Goal: Task Accomplishment & Management: Complete application form

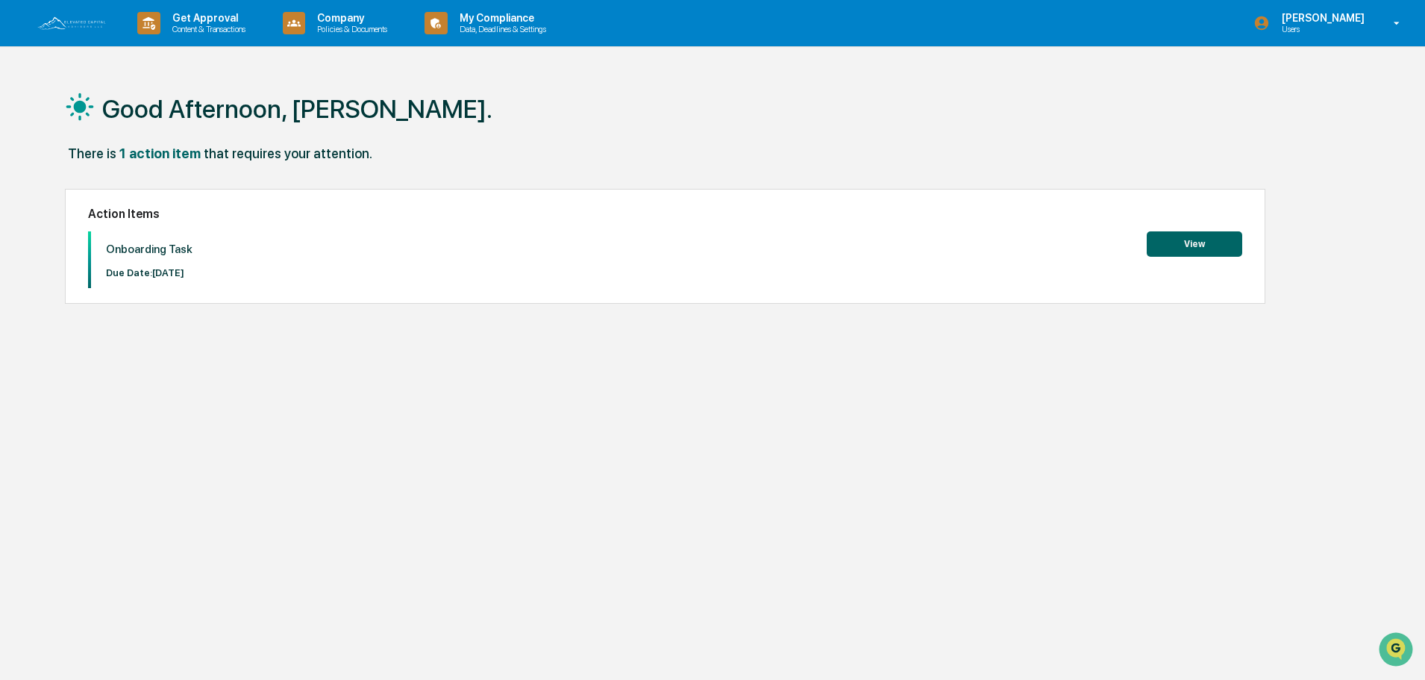
click at [1178, 236] on button "View" at bounding box center [1195, 243] width 96 height 25
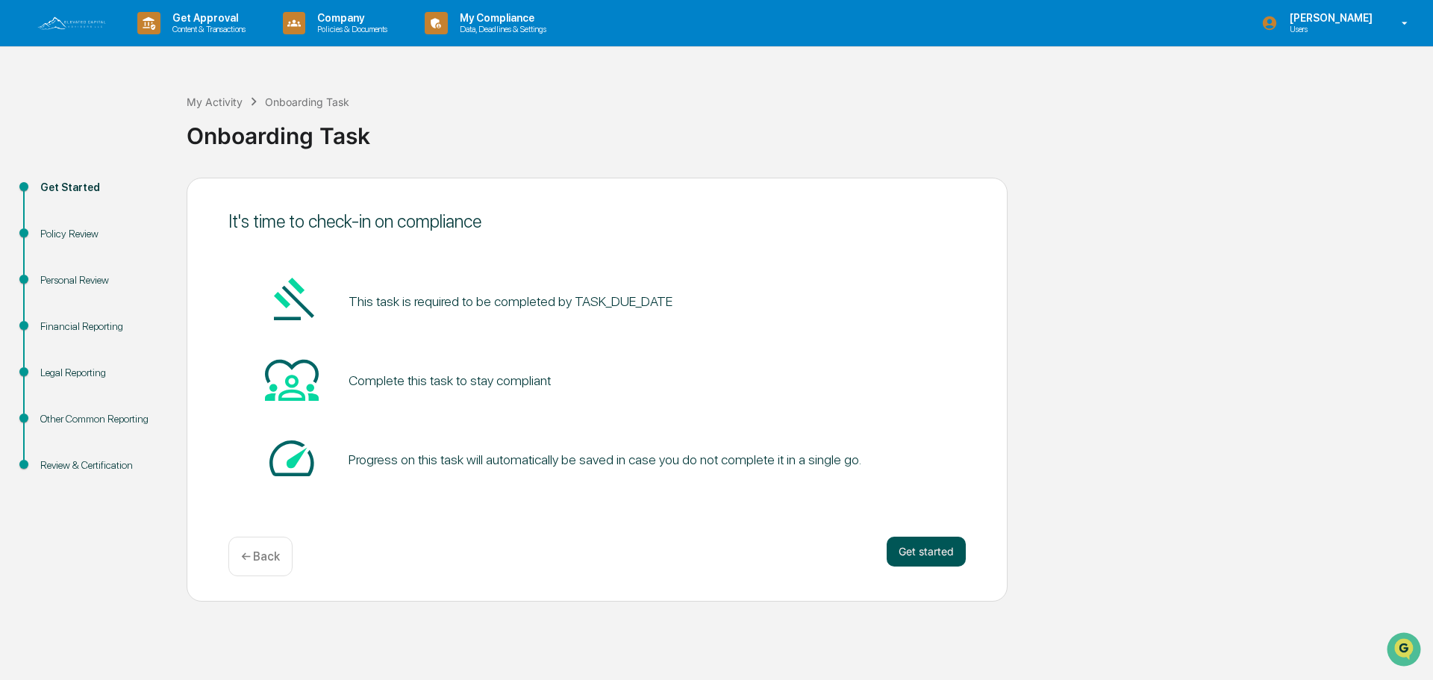
click at [929, 558] on button "Get started" at bounding box center [926, 552] width 79 height 30
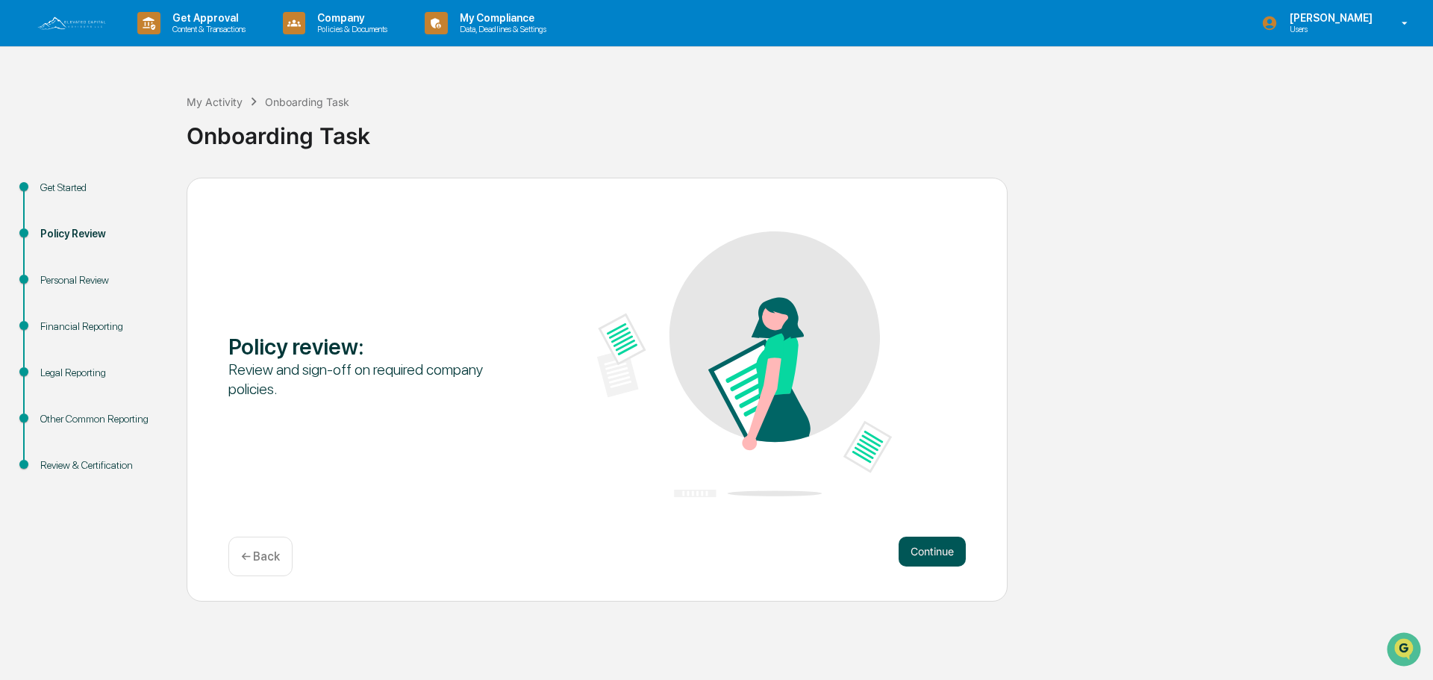
click at [922, 542] on button "Continue" at bounding box center [932, 552] width 67 height 30
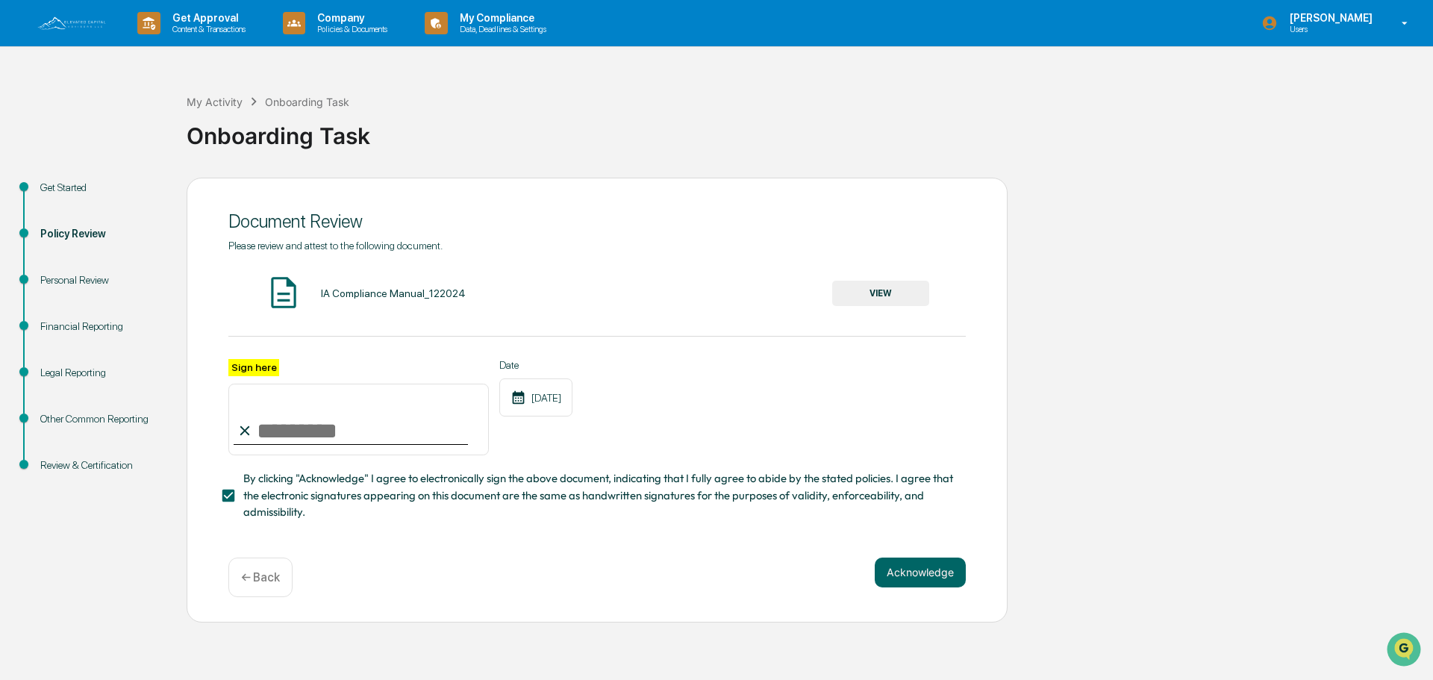
click at [293, 422] on input "Sign here" at bounding box center [358, 420] width 260 height 72
type input "**********"
click at [922, 575] on button "Acknowledge" at bounding box center [920, 572] width 91 height 30
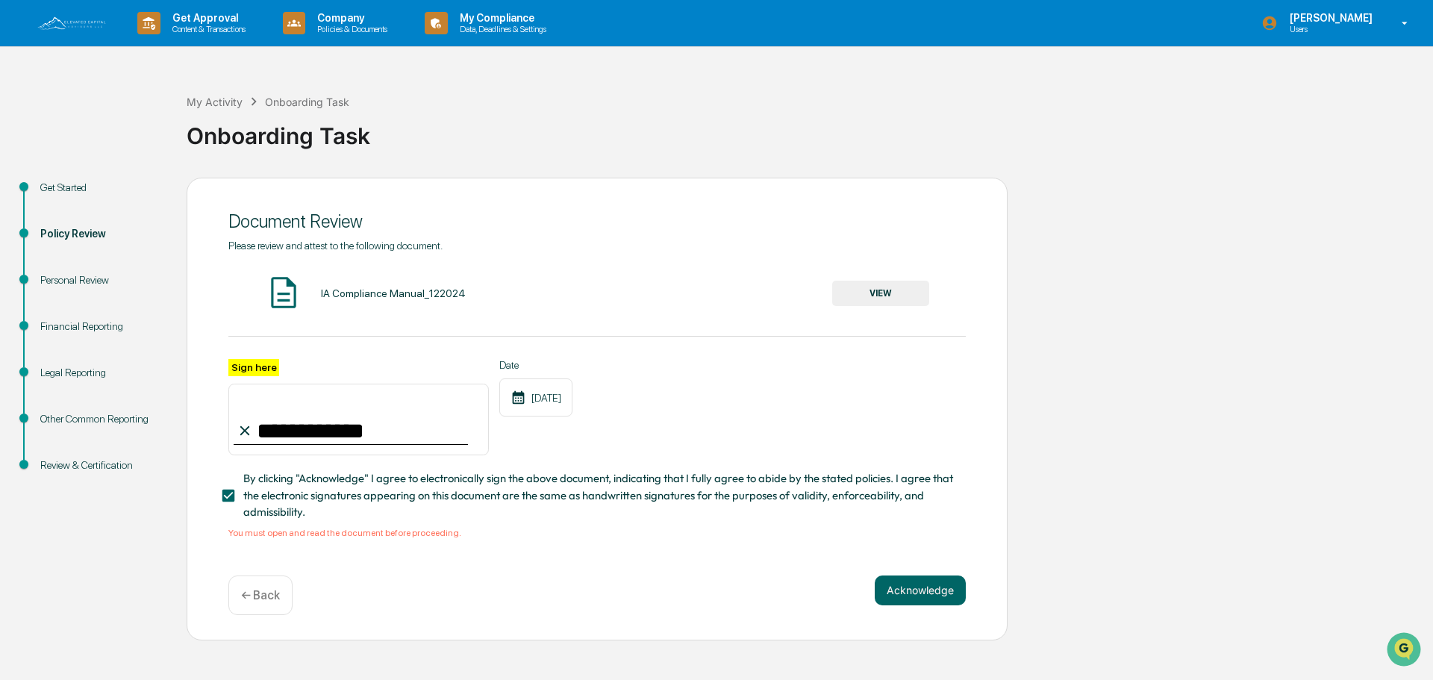
click at [411, 291] on div "IA Compliance Manual_122024" at bounding box center [393, 293] width 145 height 12
click at [879, 287] on button "VIEW" at bounding box center [880, 293] width 97 height 25
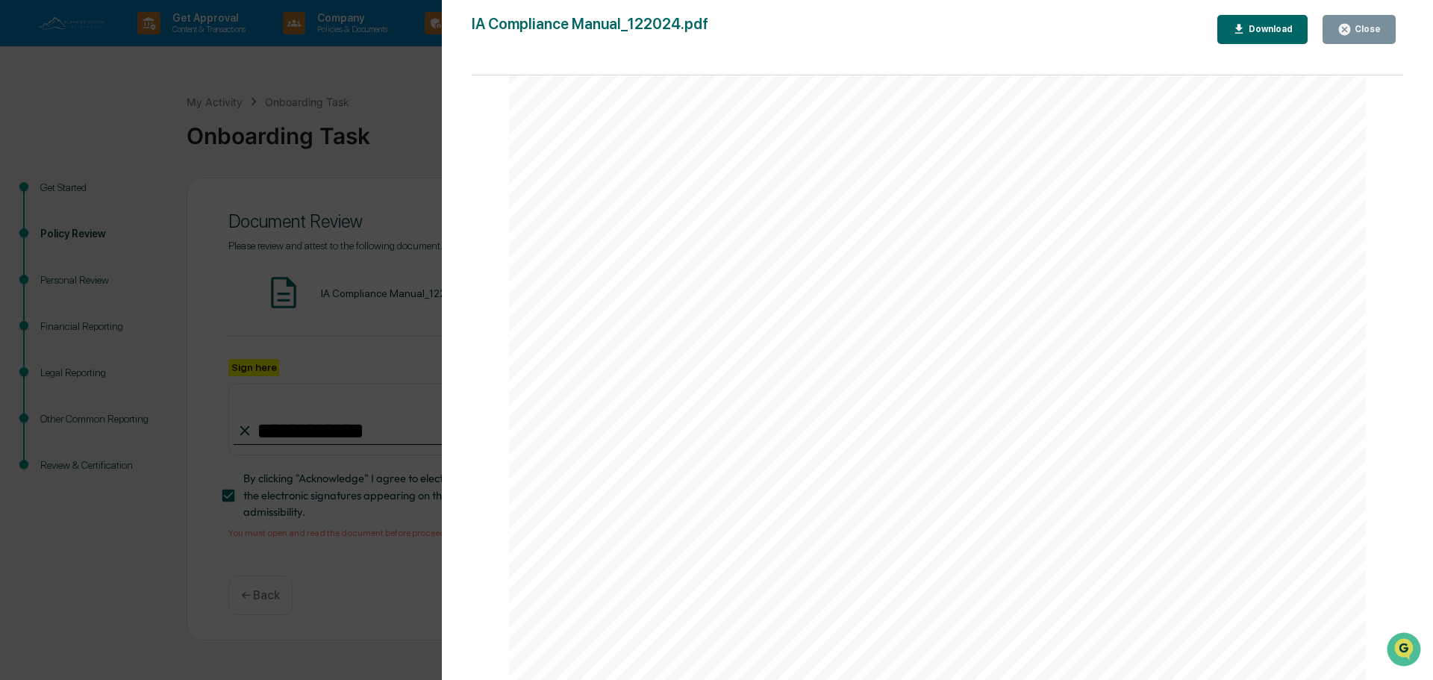
scroll to position [4702, 0]
click at [1370, 43] on button "Close" at bounding box center [1358, 29] width 73 height 29
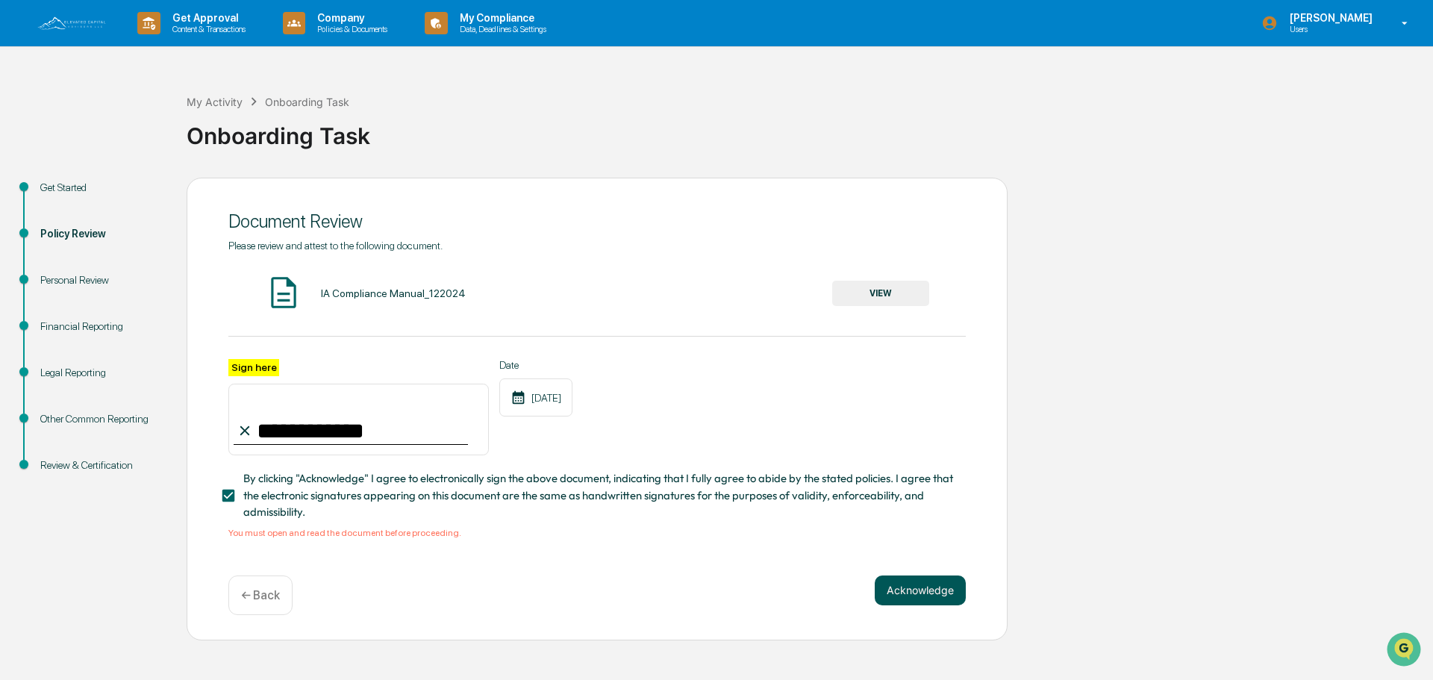
click at [949, 602] on button "Acknowledge" at bounding box center [920, 590] width 91 height 30
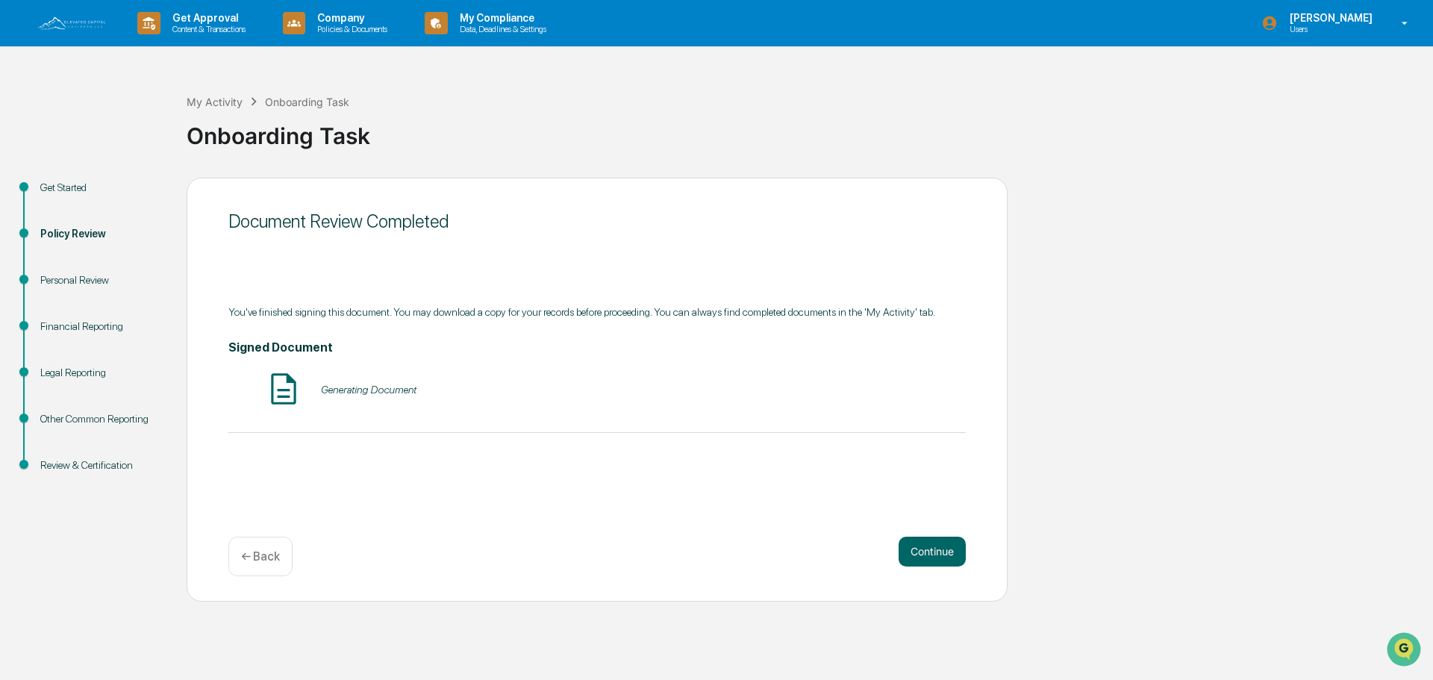
click at [378, 381] on div "Generating Document" at bounding box center [596, 390] width 737 height 40
click at [293, 387] on img at bounding box center [283, 388] width 37 height 37
click at [899, 390] on button "VIEW" at bounding box center [880, 389] width 97 height 25
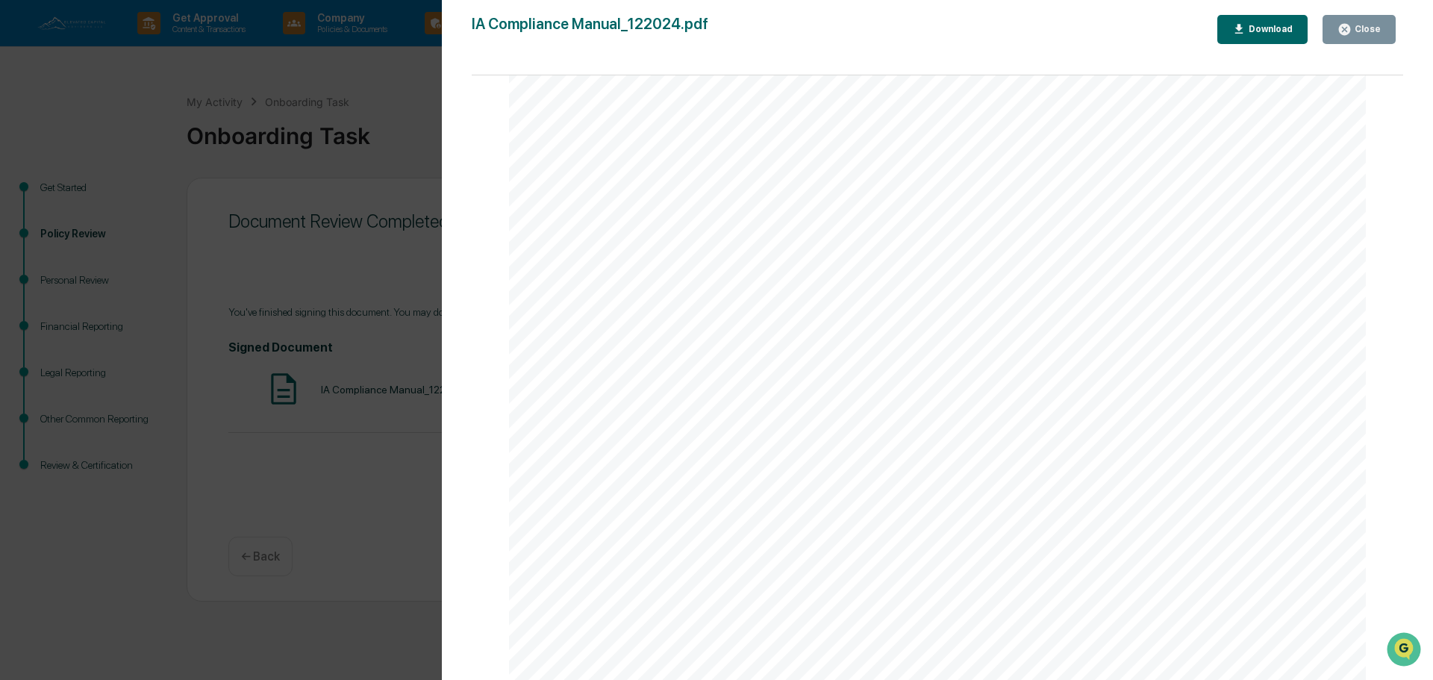
scroll to position [2239, 0]
drag, startPoint x: 1352, startPoint y: 28, endPoint x: 1290, endPoint y: 390, distance: 368.1
click at [1350, 27] on icon "button" at bounding box center [1344, 29] width 11 height 11
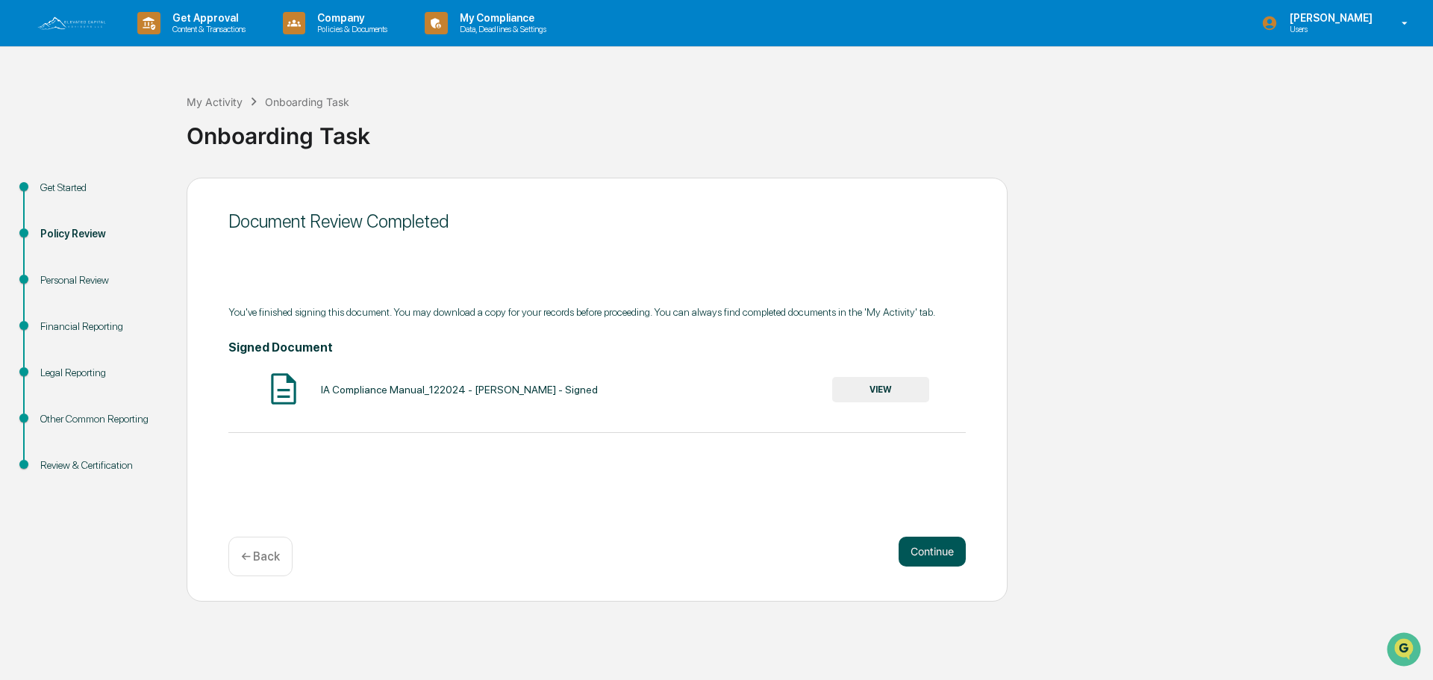
click at [930, 554] on button "Continue" at bounding box center [932, 552] width 67 height 30
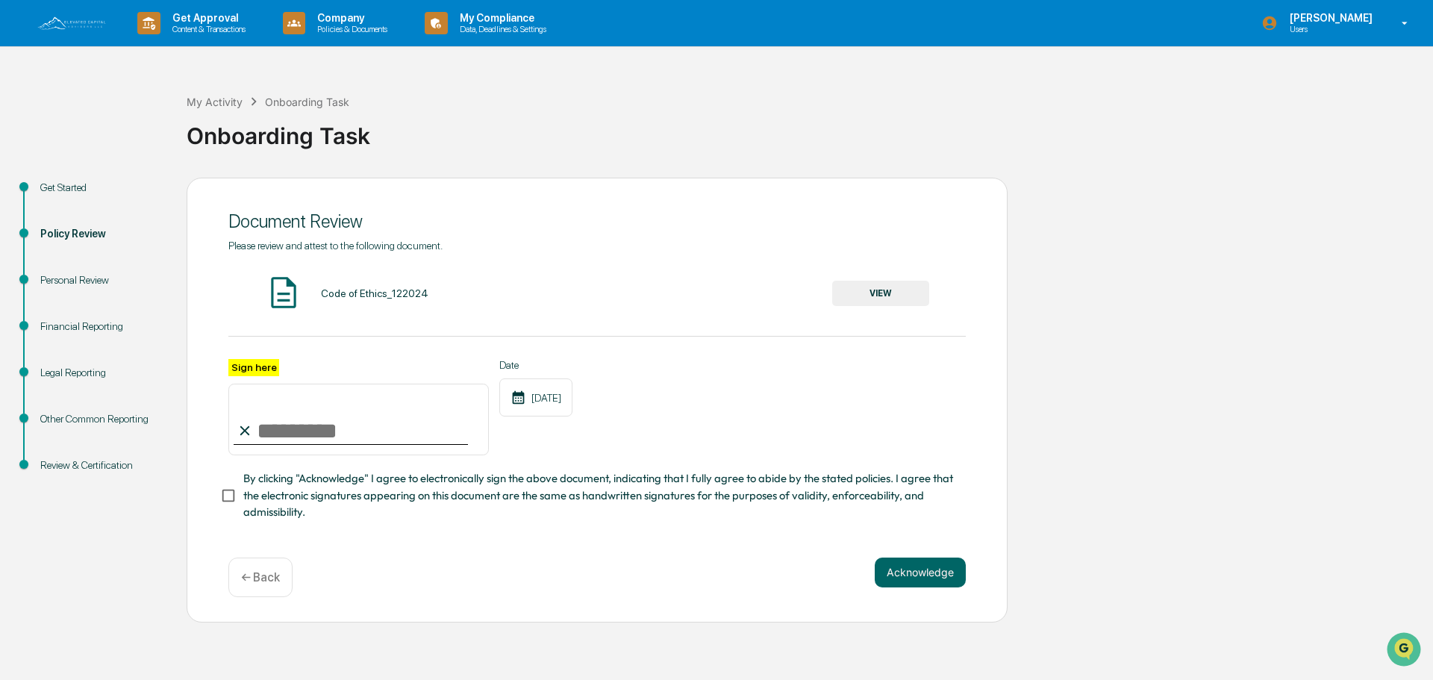
click at [281, 415] on input "Sign here" at bounding box center [358, 420] width 260 height 72
type input "**********"
click at [896, 285] on button "VIEW" at bounding box center [880, 293] width 97 height 25
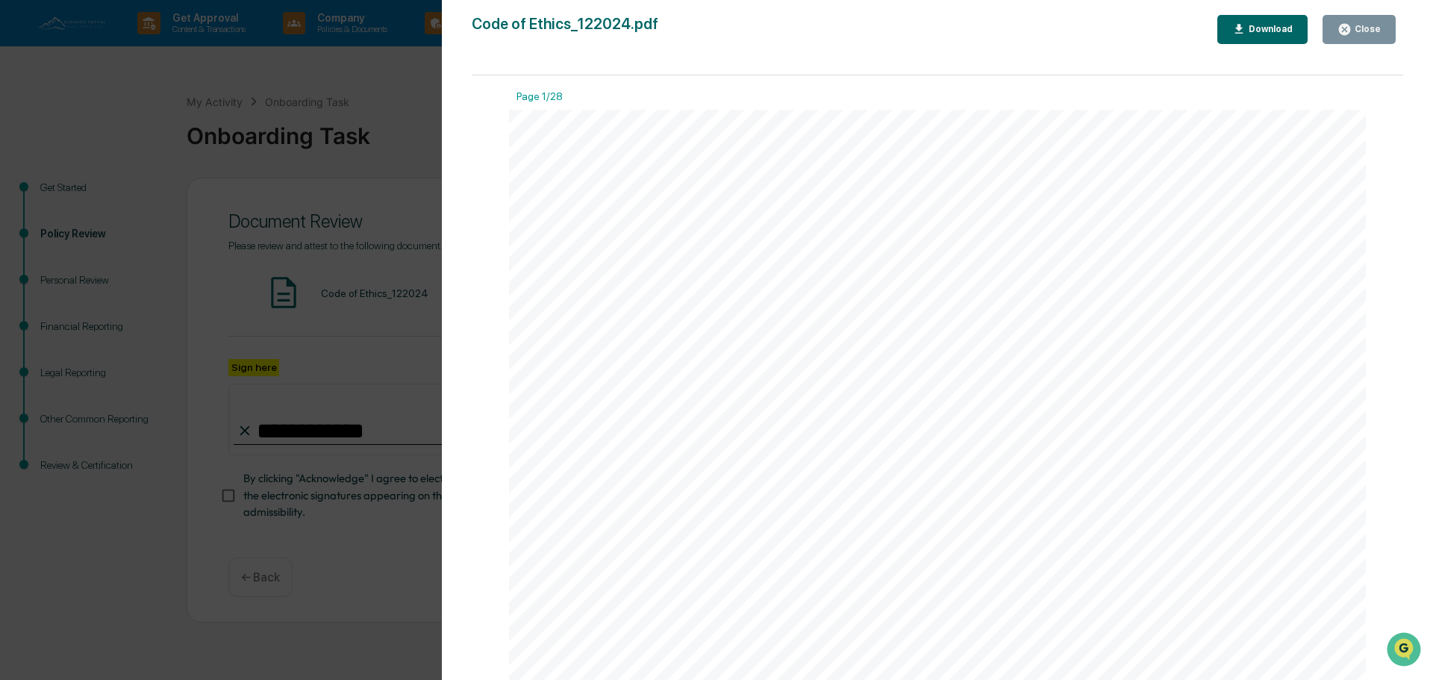
click at [1372, 31] on div "Close" at bounding box center [1366, 29] width 29 height 10
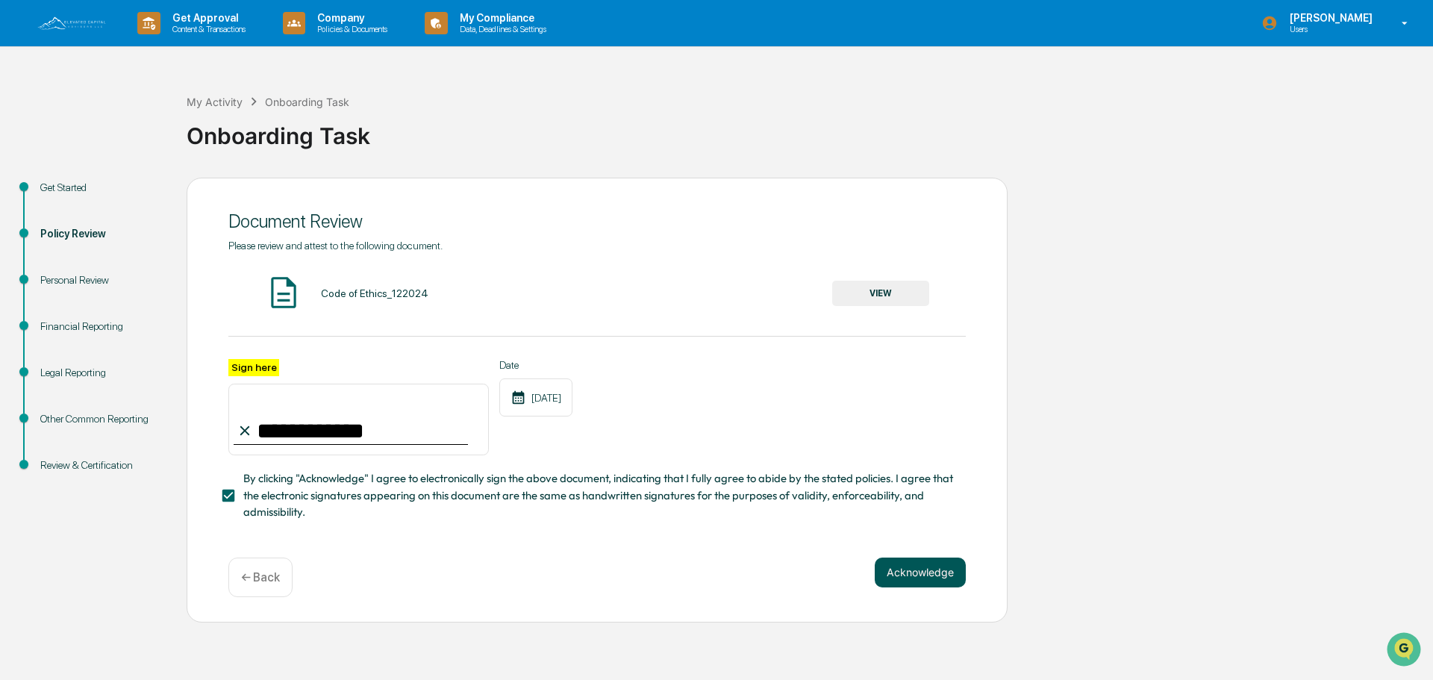
click at [927, 578] on button "Acknowledge" at bounding box center [920, 572] width 91 height 30
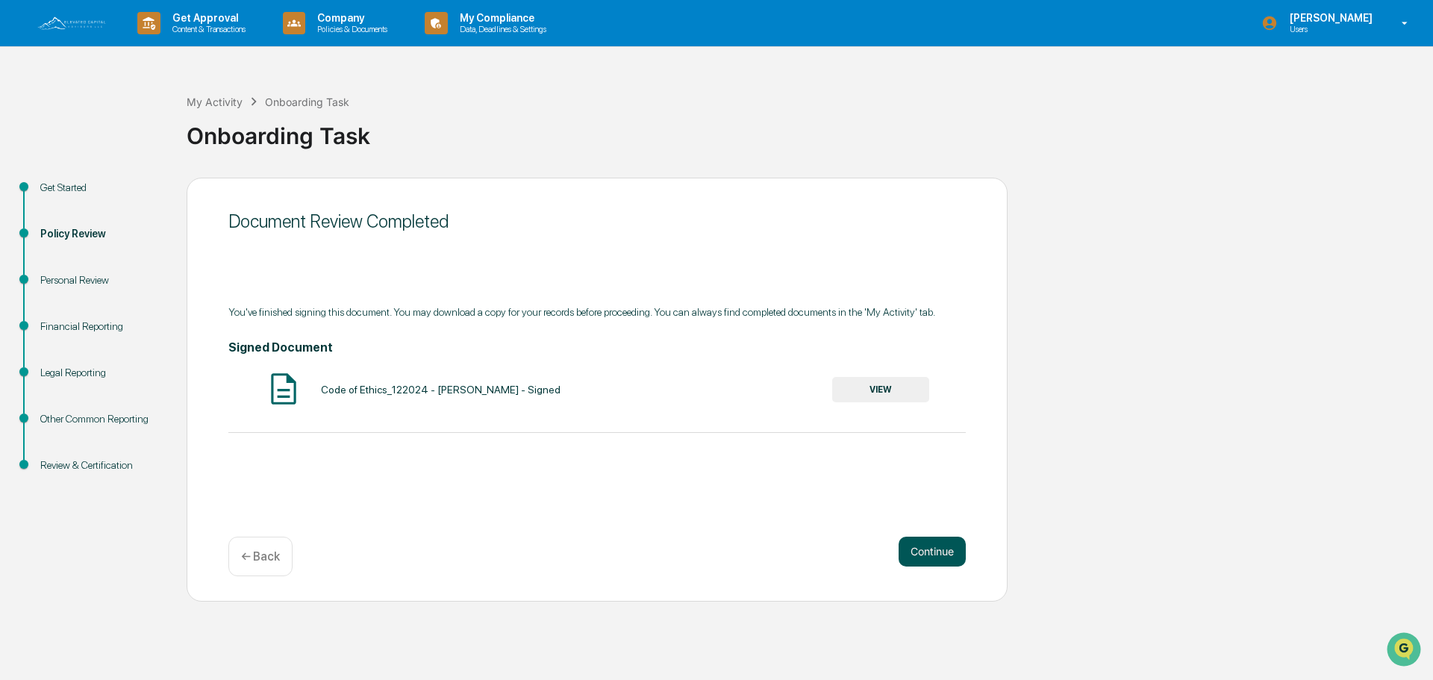
click at [953, 549] on button "Continue" at bounding box center [932, 552] width 67 height 30
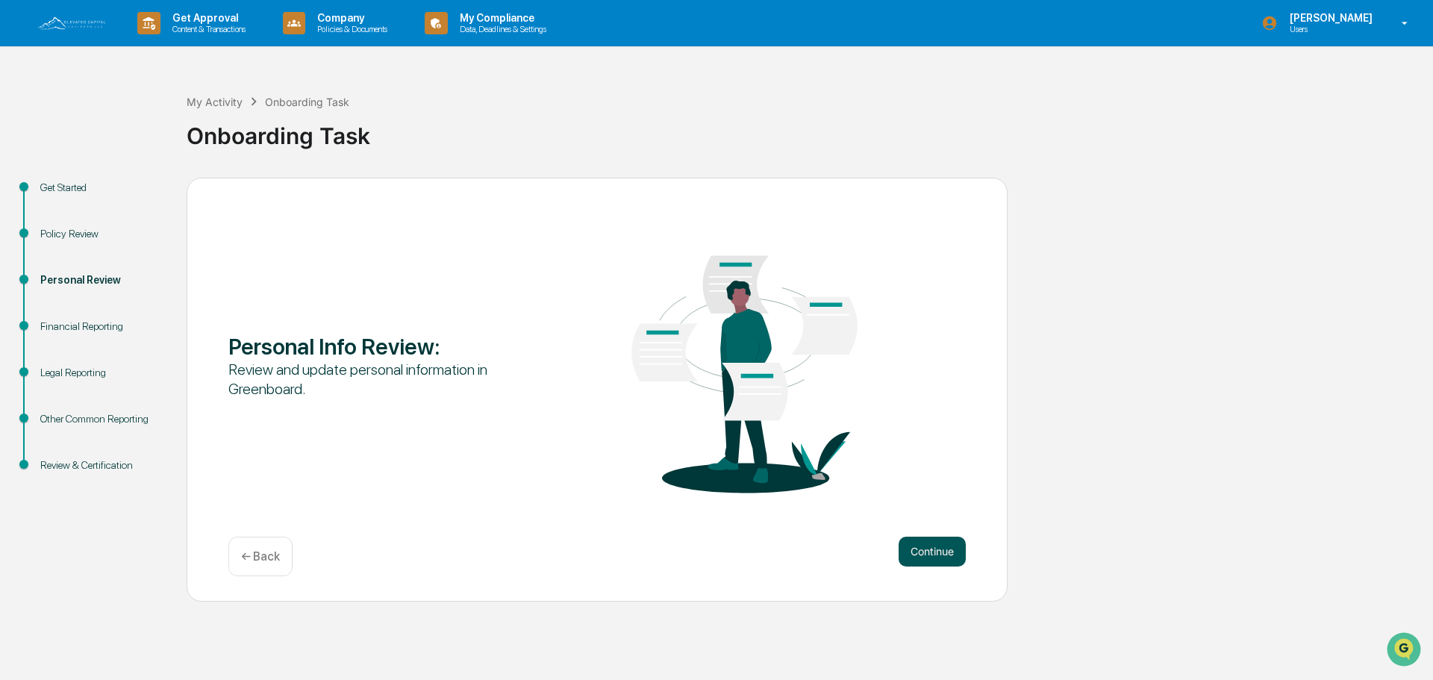
click at [949, 555] on button "Continue" at bounding box center [932, 552] width 67 height 30
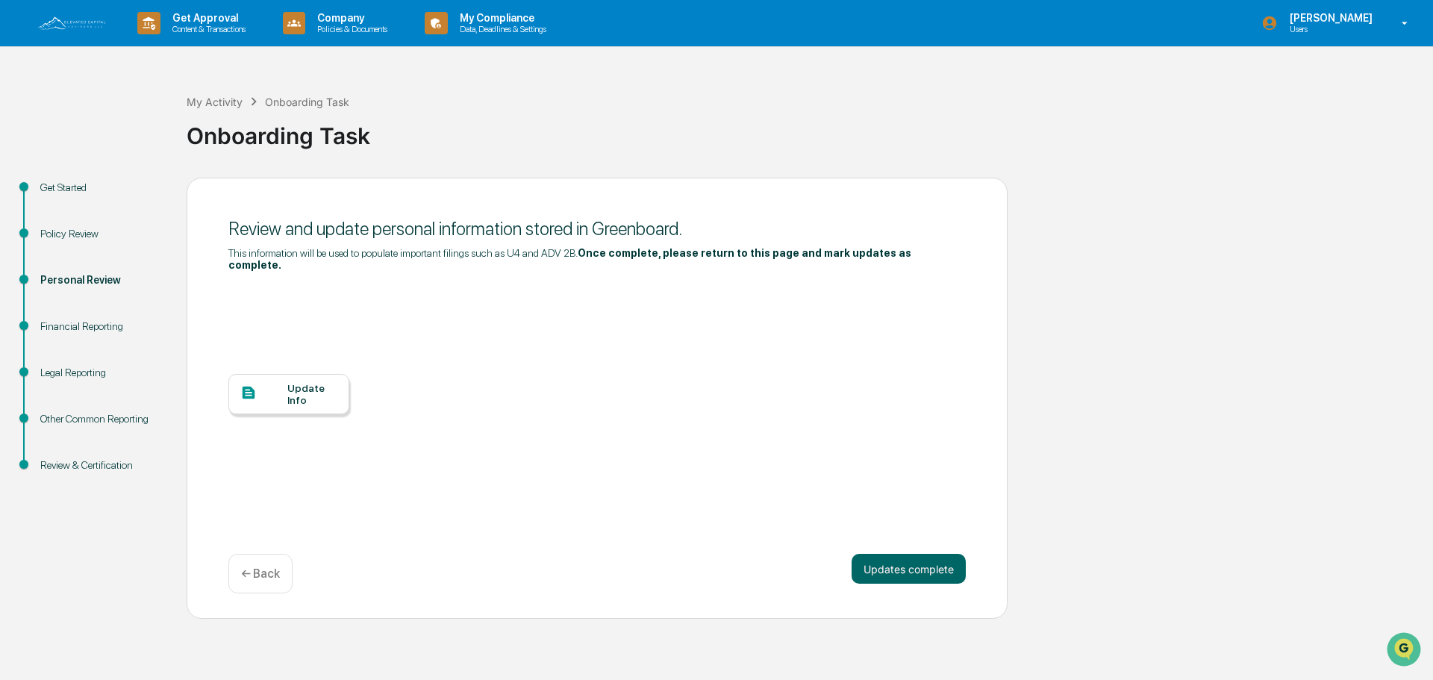
click at [295, 390] on div "Update Info" at bounding box center [312, 394] width 50 height 24
click at [899, 554] on button "Updates complete" at bounding box center [909, 569] width 114 height 30
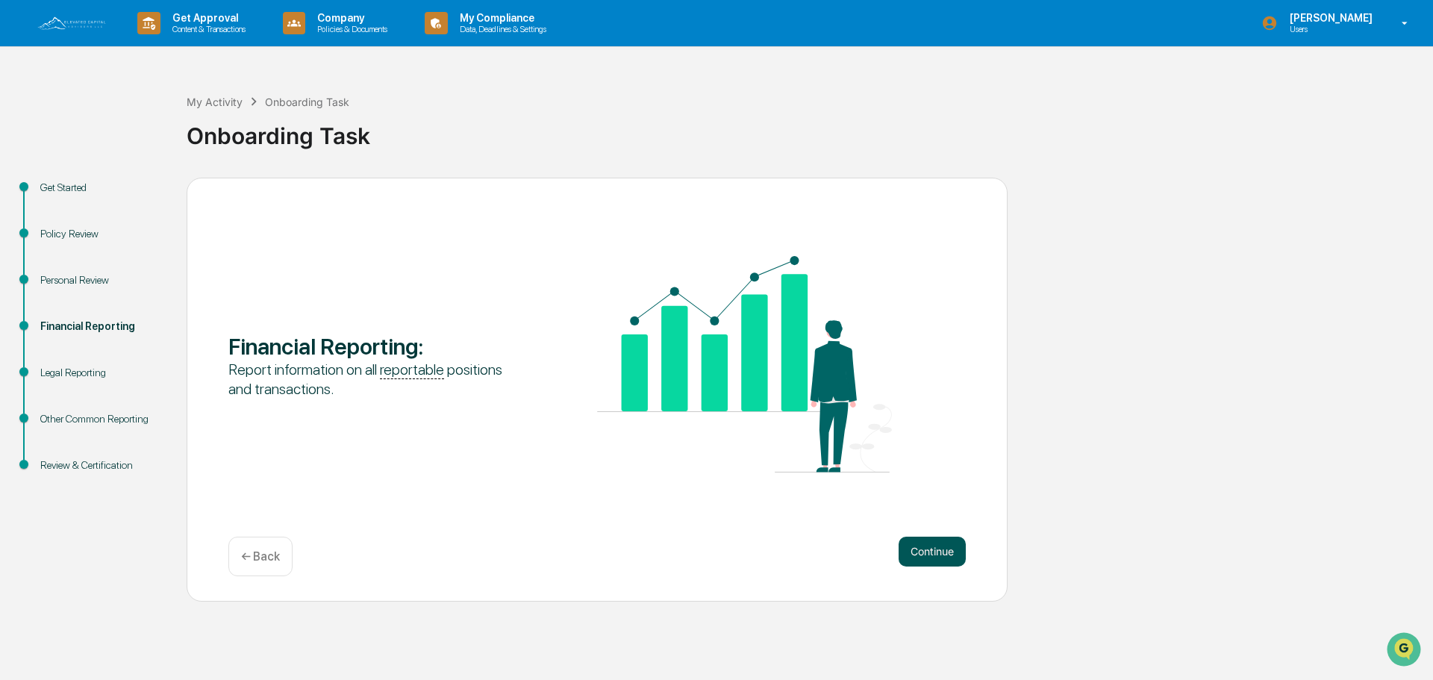
click at [938, 549] on button "Continue" at bounding box center [932, 552] width 67 height 30
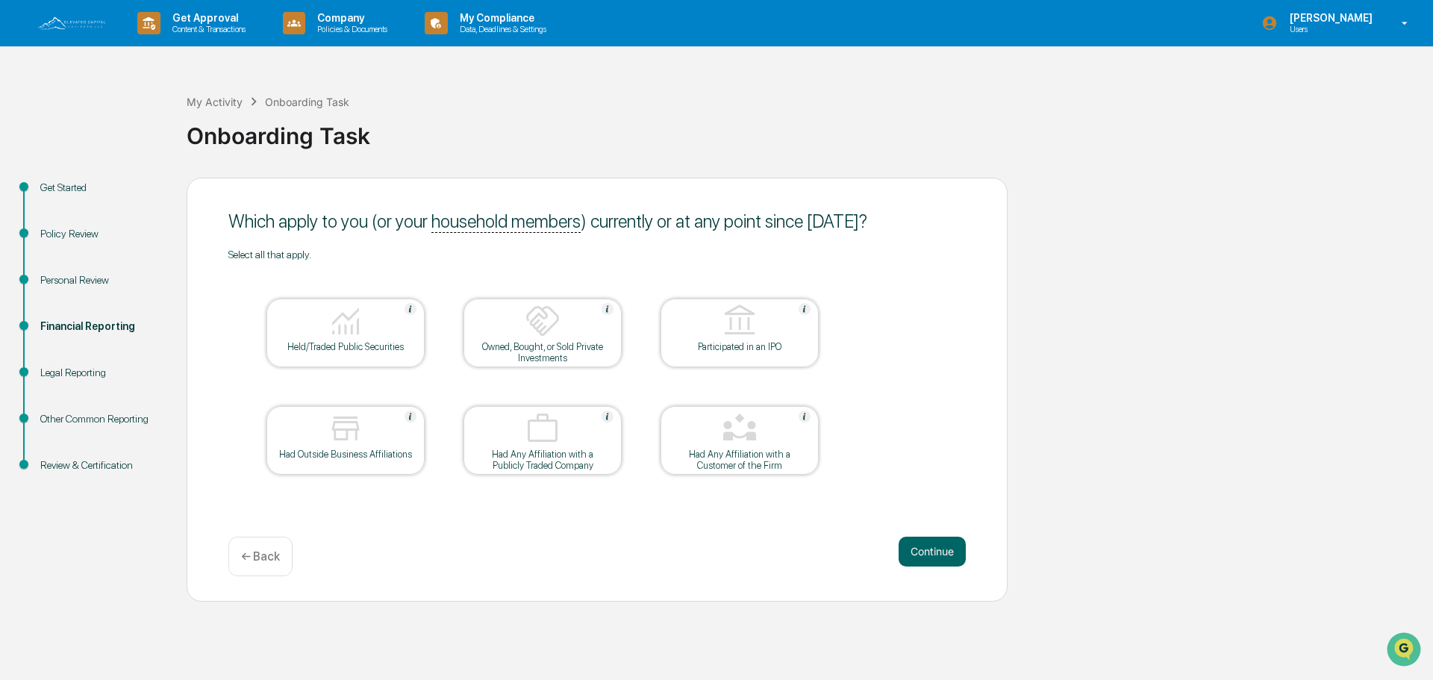
click at [331, 319] on img at bounding box center [346, 321] width 36 height 36
click at [937, 550] on button "Continue" at bounding box center [932, 552] width 67 height 30
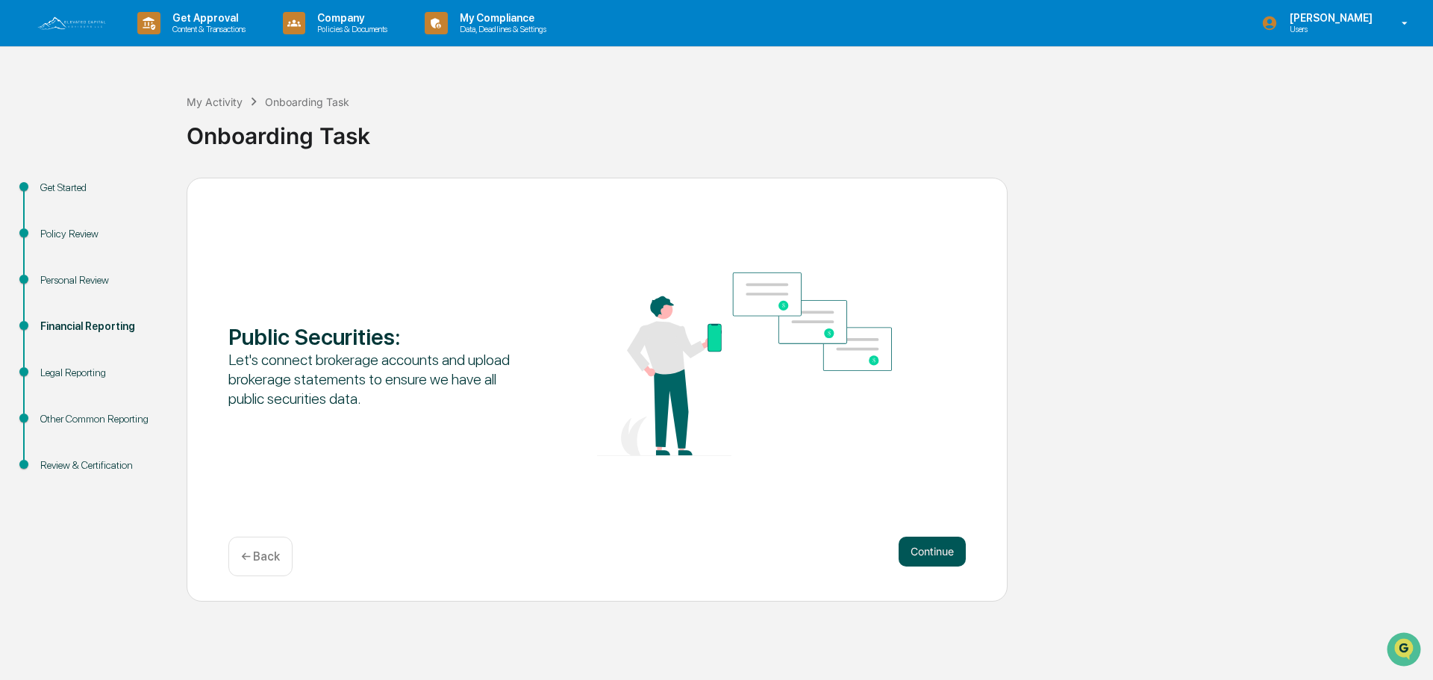
click at [931, 546] on button "Continue" at bounding box center [932, 552] width 67 height 30
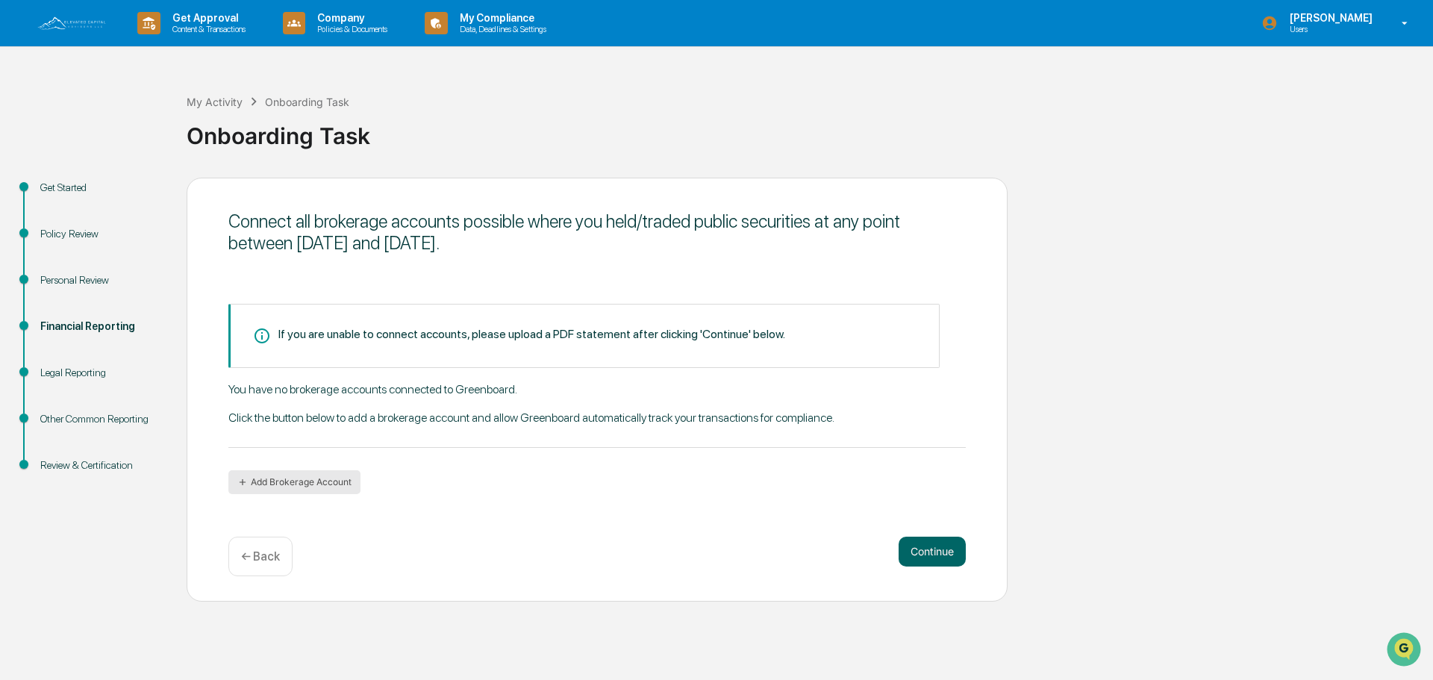
click at [298, 478] on button "Add Brokerage Account" at bounding box center [294, 482] width 132 height 24
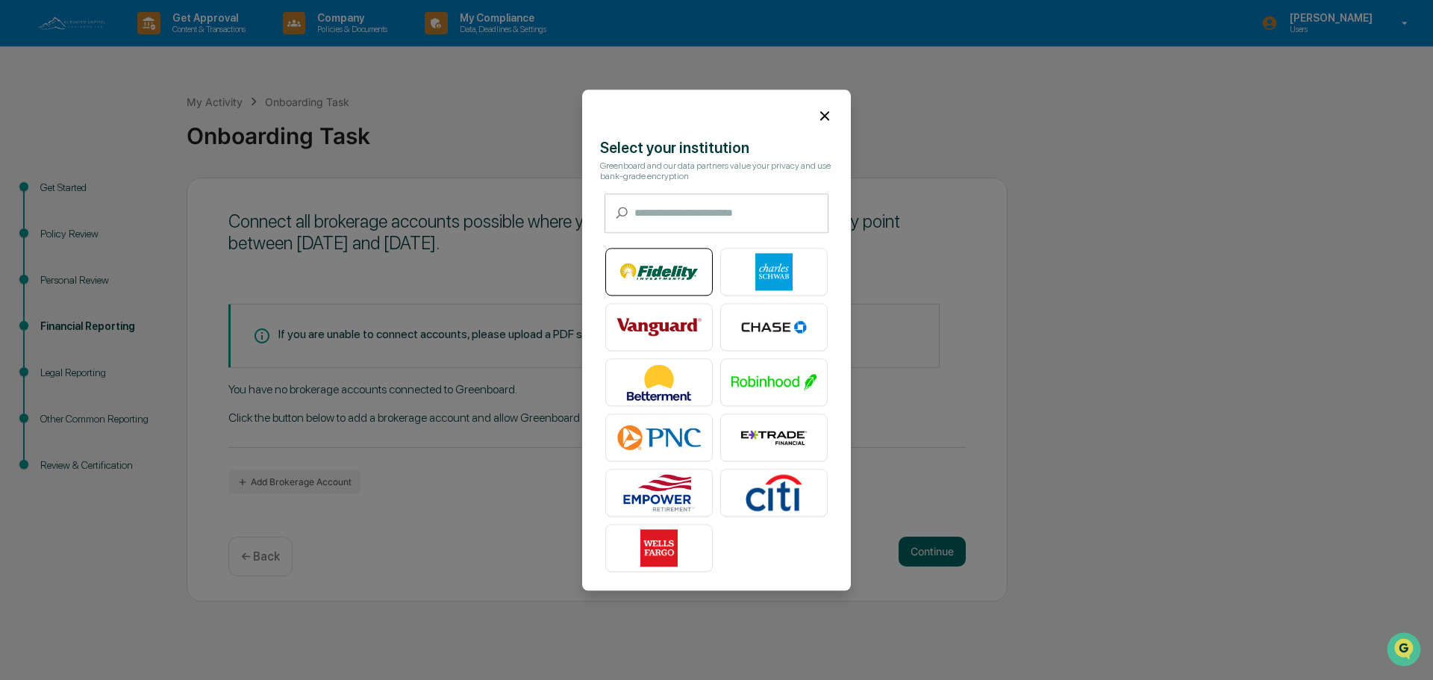
click at [659, 289] on div at bounding box center [658, 272] width 107 height 48
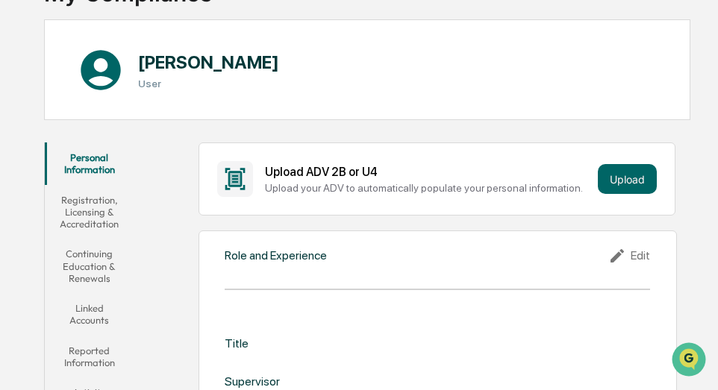
scroll to position [149, 0]
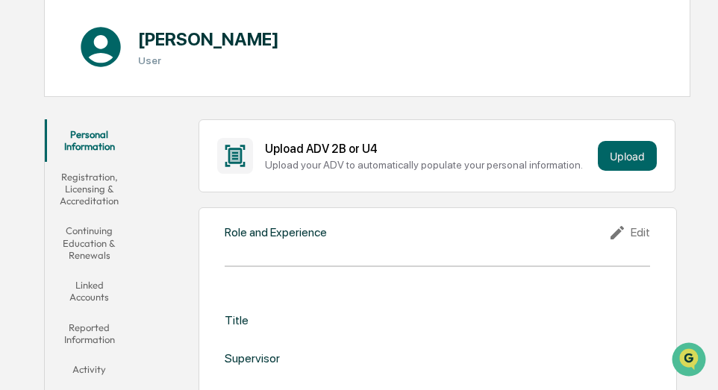
click at [231, 316] on div "Title" at bounding box center [237, 320] width 24 height 14
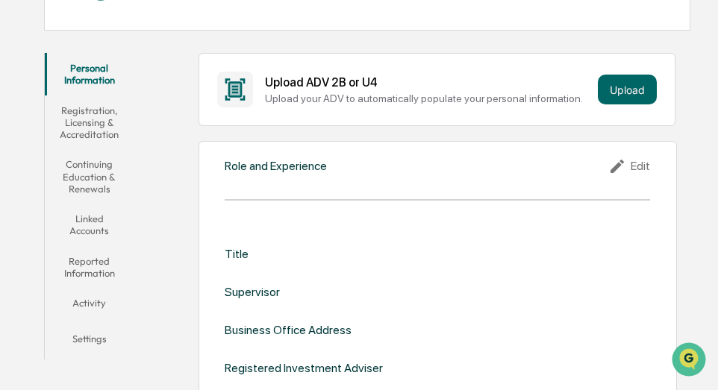
scroll to position [373, 0]
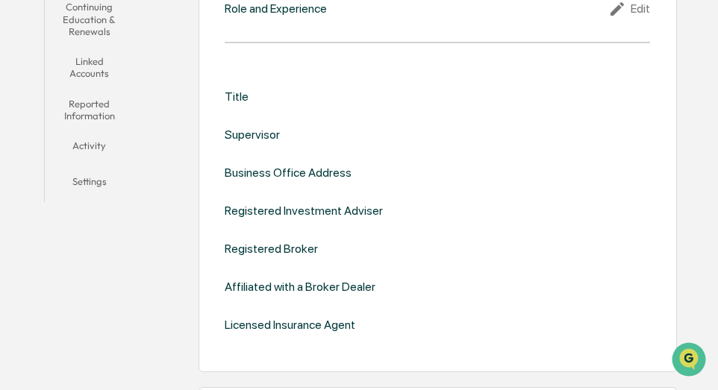
click at [327, 163] on div "Title Supervisor Business Office Address Registered Investment Adviser Register…" at bounding box center [437, 211] width 425 height 243
click at [325, 172] on div "Business Office Address" at bounding box center [288, 173] width 127 height 14
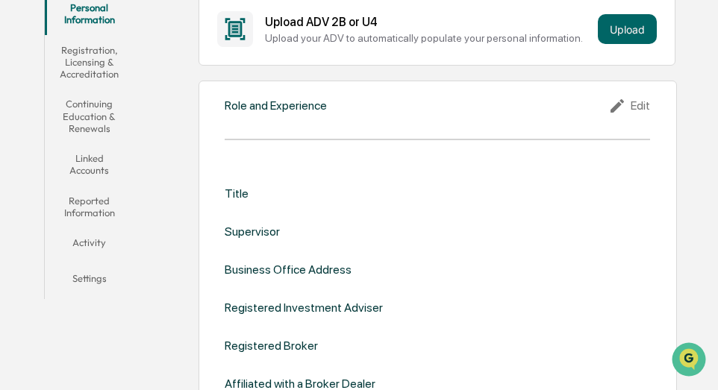
scroll to position [75, 0]
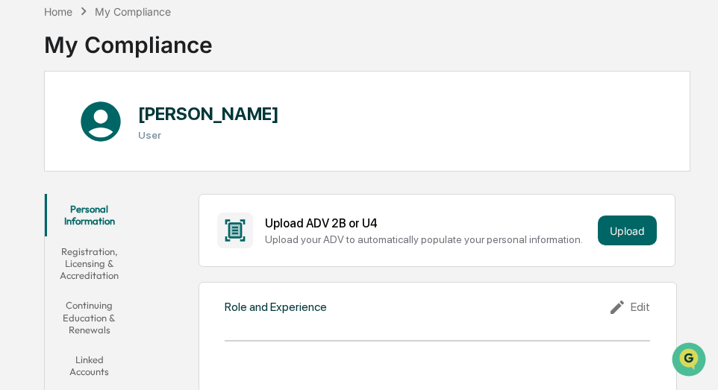
click at [633, 304] on div "Edit" at bounding box center [629, 308] width 42 height 18
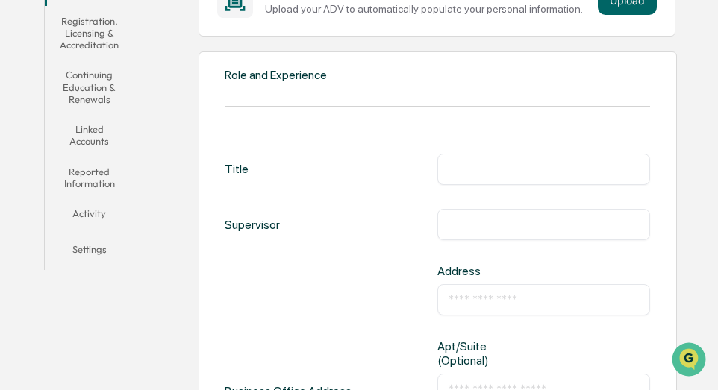
scroll to position [299, 0]
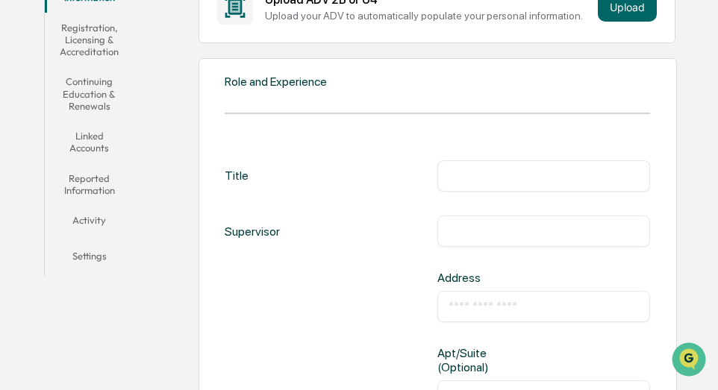
click at [469, 163] on div "​" at bounding box center [543, 175] width 213 height 31
click at [447, 178] on div "​" at bounding box center [543, 175] width 213 height 31
click at [456, 176] on input "text" at bounding box center [544, 176] width 190 height 15
type input "**********"
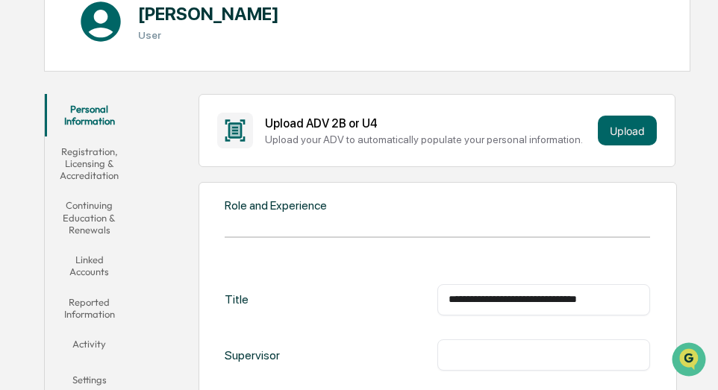
scroll to position [0, 0]
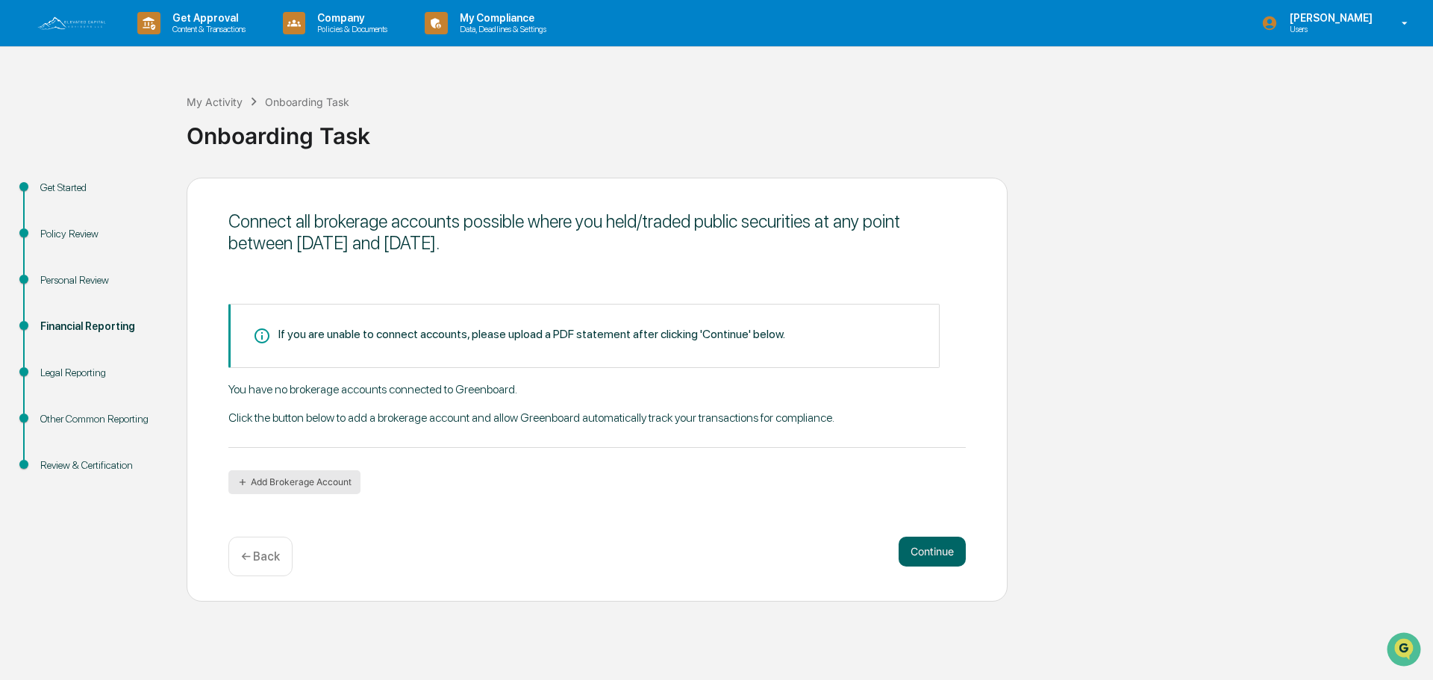
click at [312, 490] on button "Add Brokerage Account" at bounding box center [294, 482] width 132 height 24
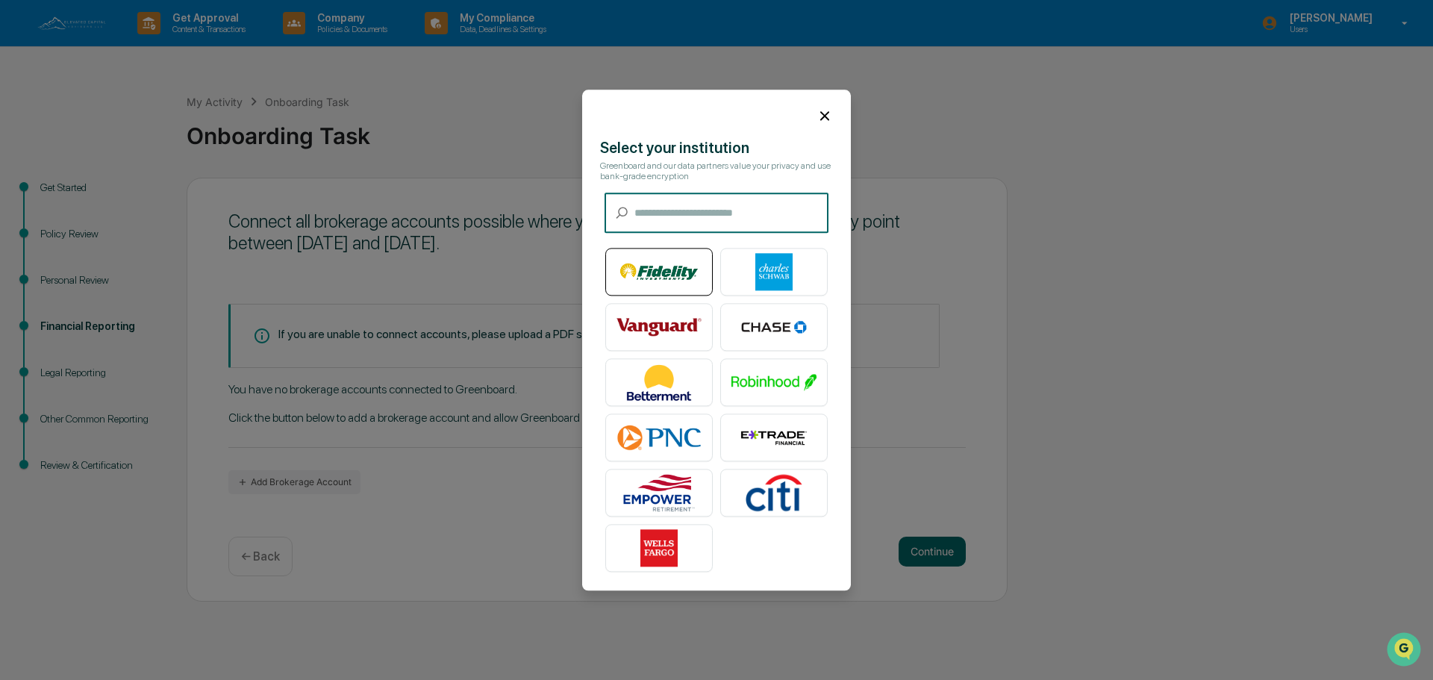
click at [663, 281] on img at bounding box center [658, 271] width 85 height 37
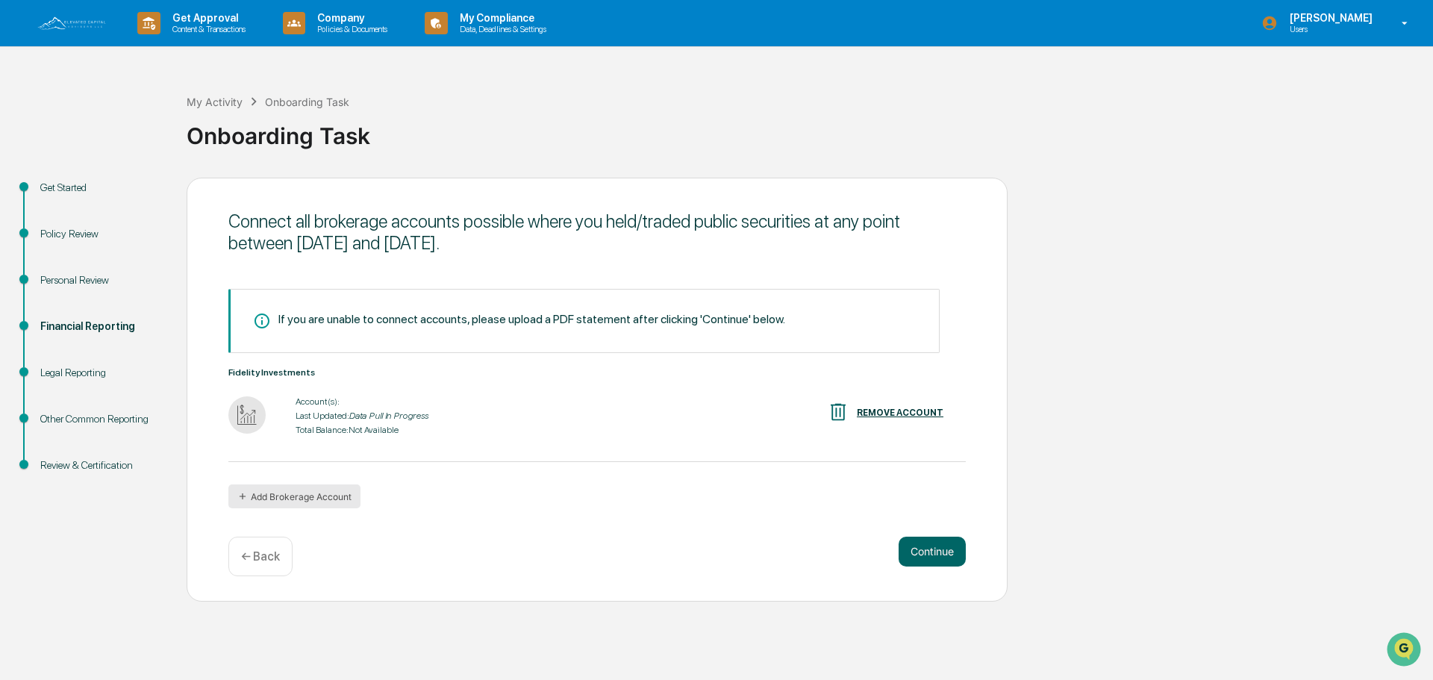
click at [296, 499] on button "Add Brokerage Account" at bounding box center [294, 496] width 132 height 24
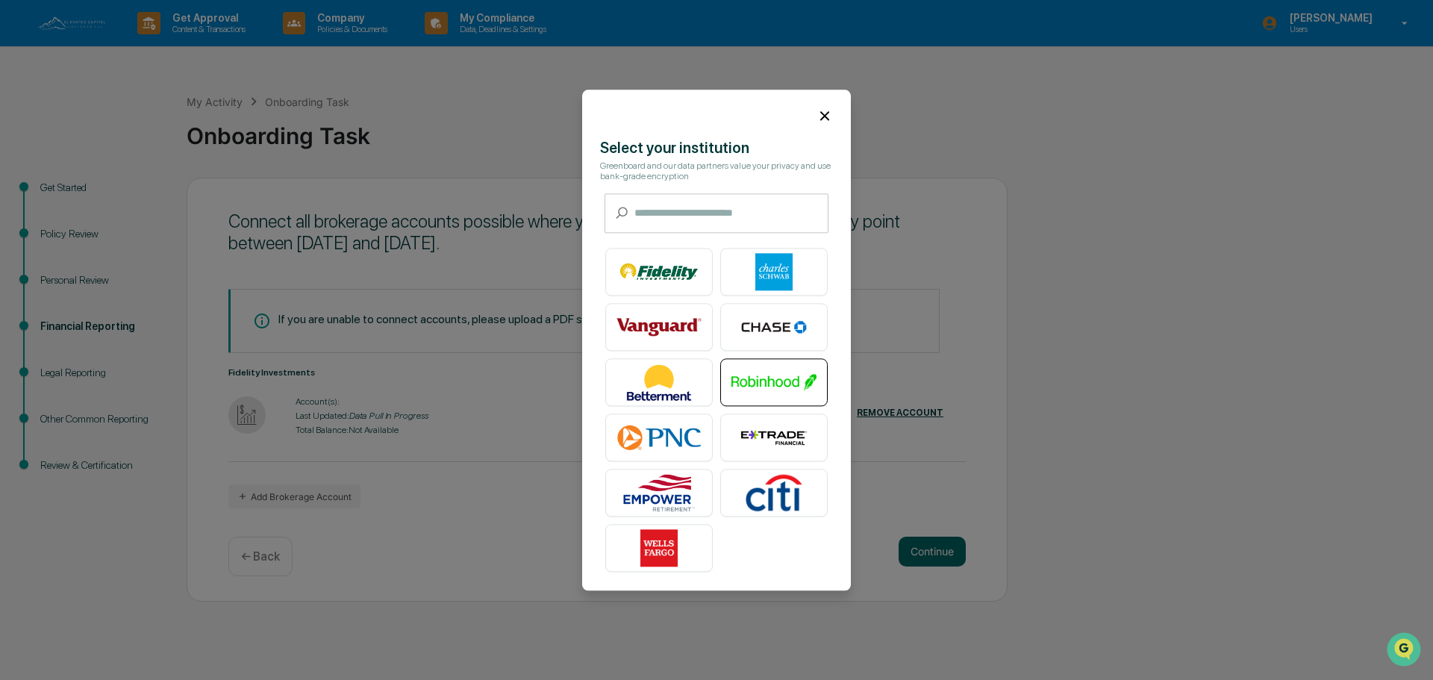
click at [770, 382] on img at bounding box center [773, 381] width 85 height 37
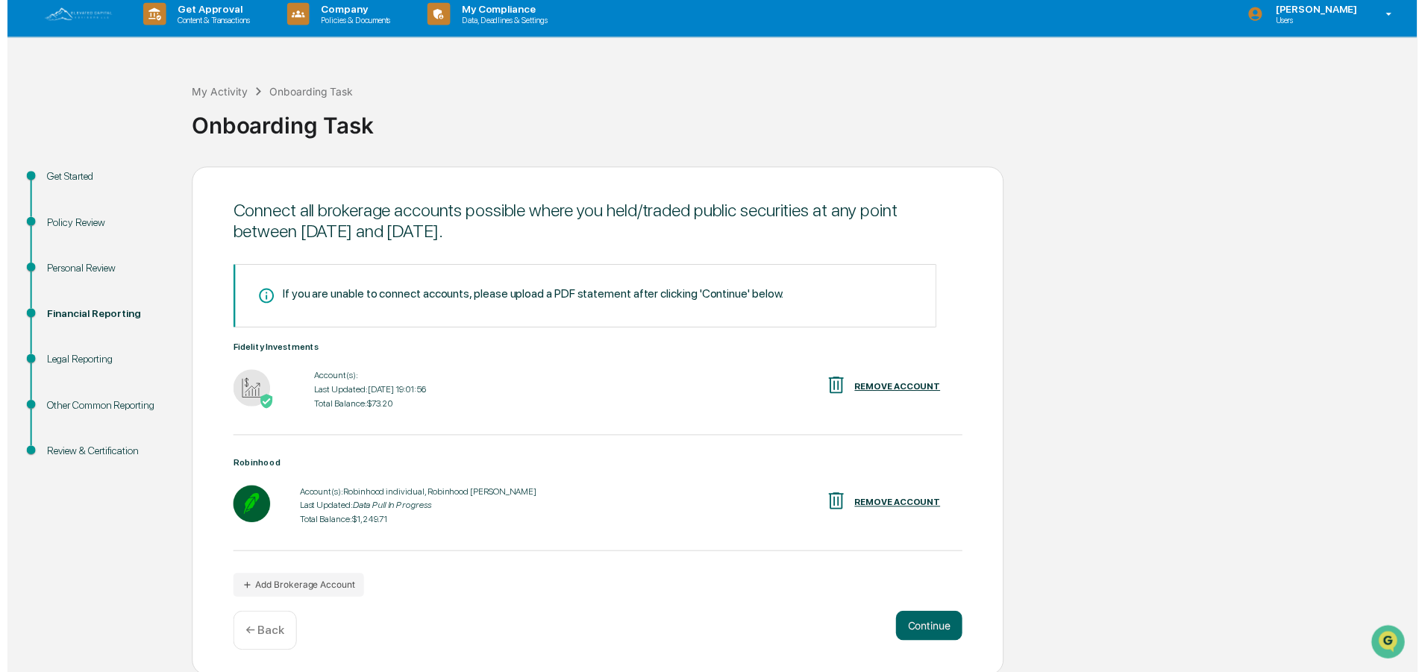
scroll to position [12, 0]
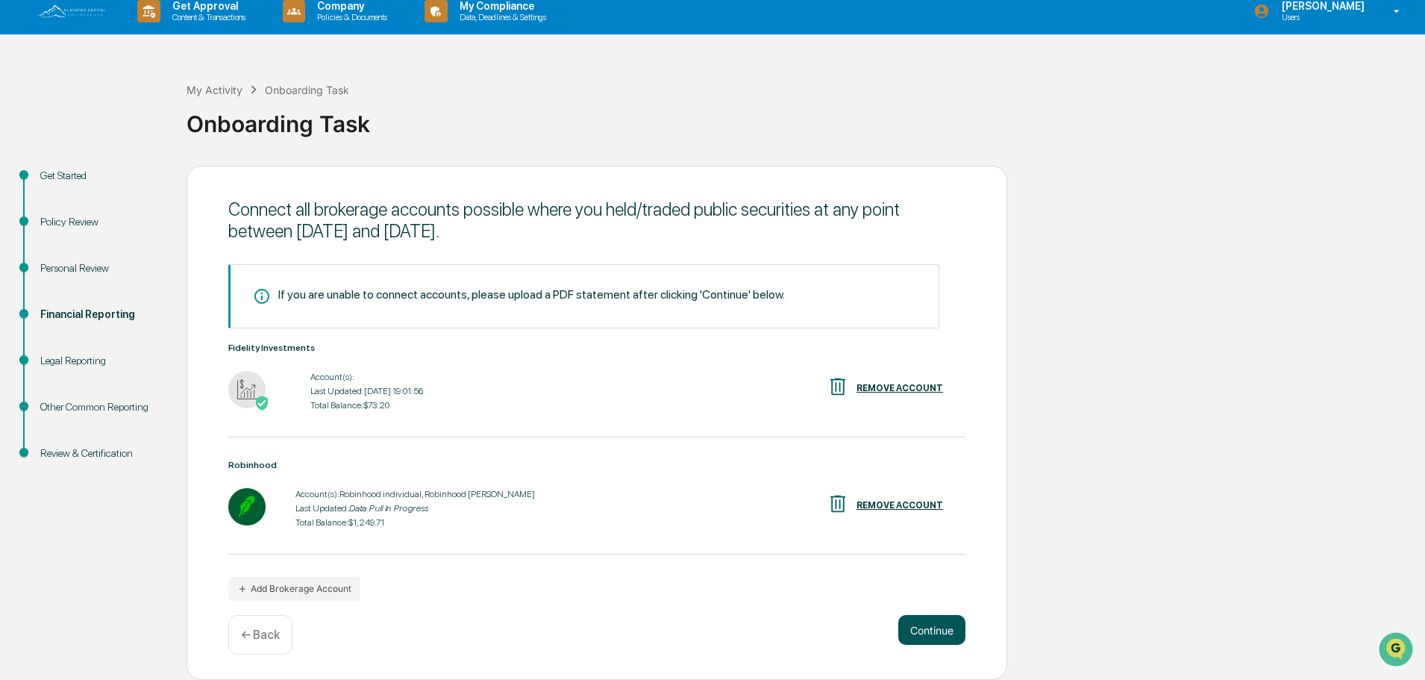
click at [934, 629] on button "Continue" at bounding box center [932, 630] width 67 height 30
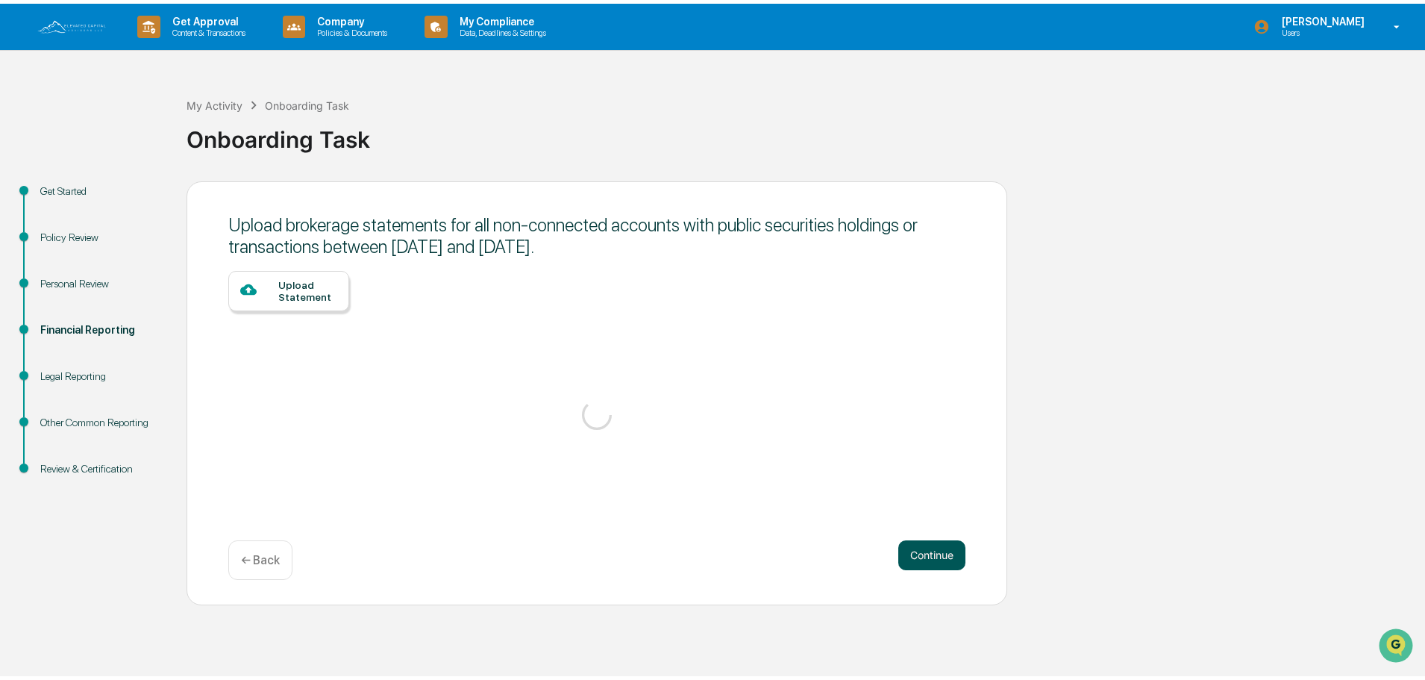
scroll to position [0, 0]
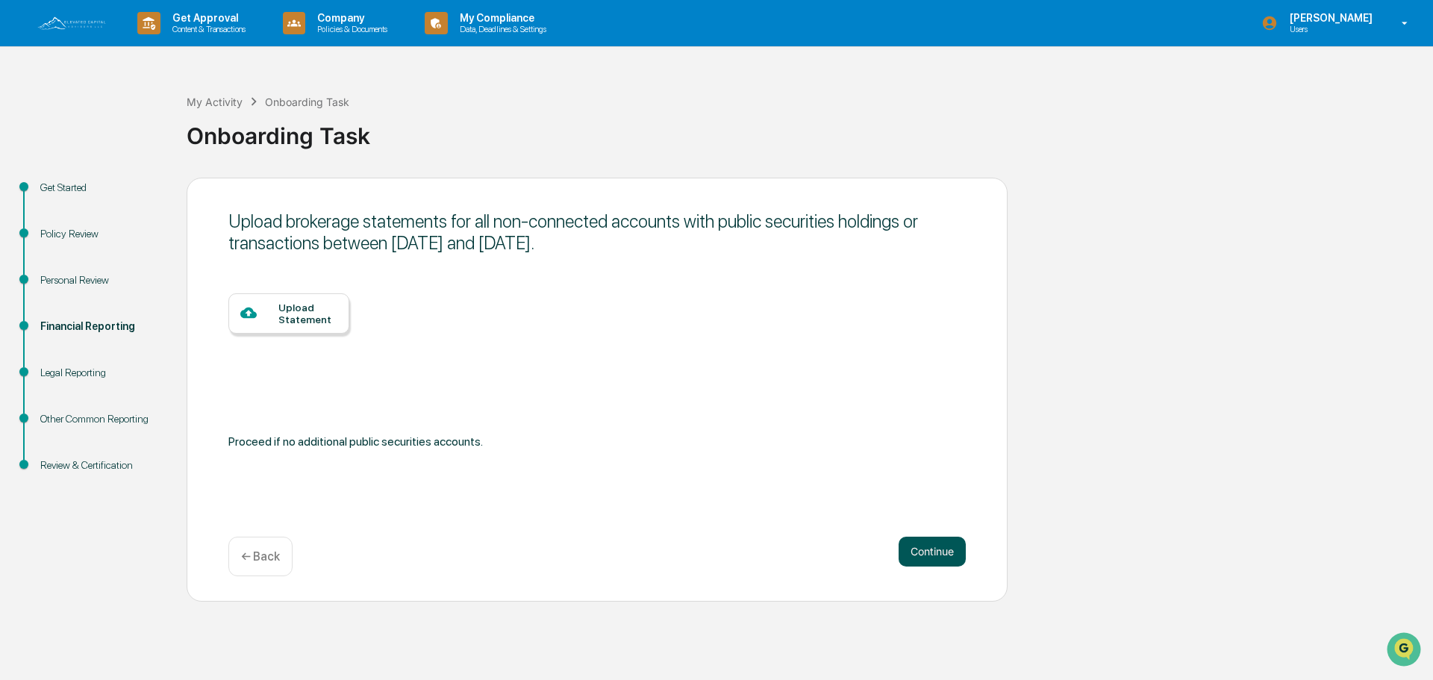
click at [936, 551] on button "Continue" at bounding box center [932, 552] width 67 height 30
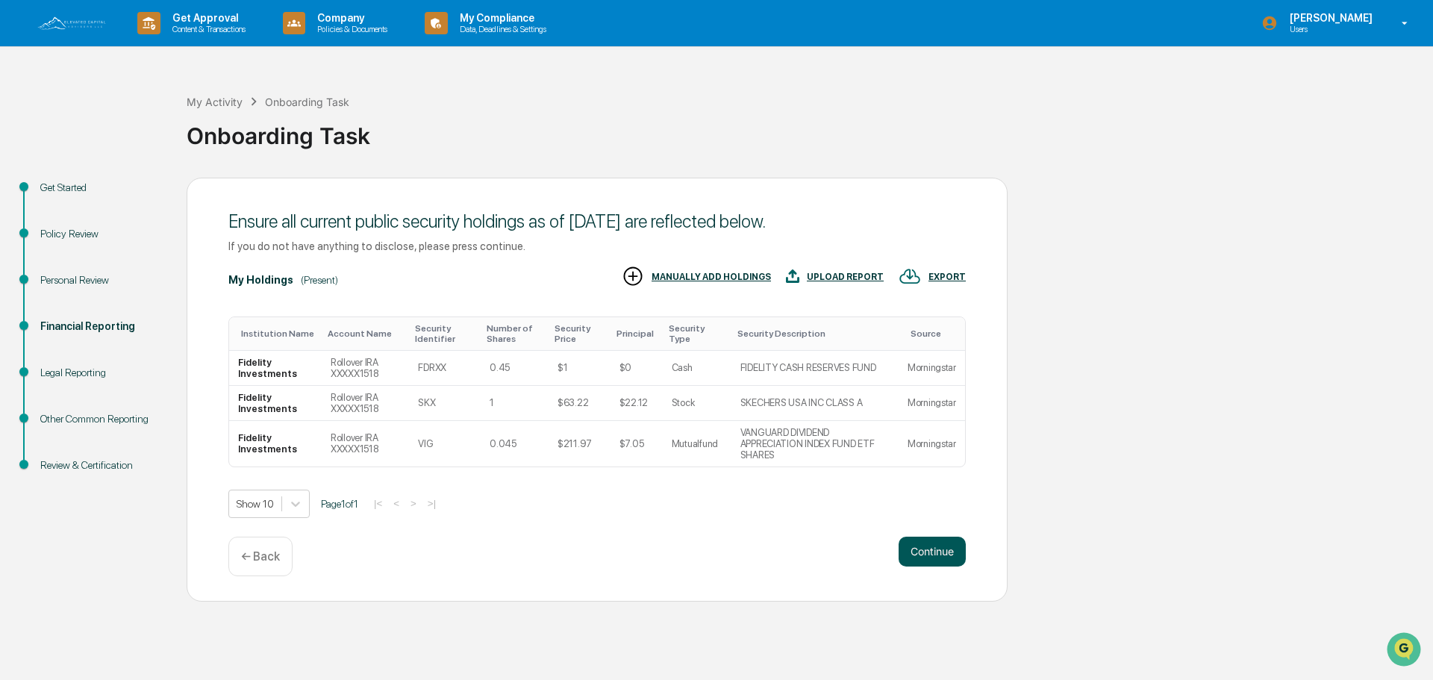
click at [946, 549] on button "Continue" at bounding box center [932, 552] width 67 height 30
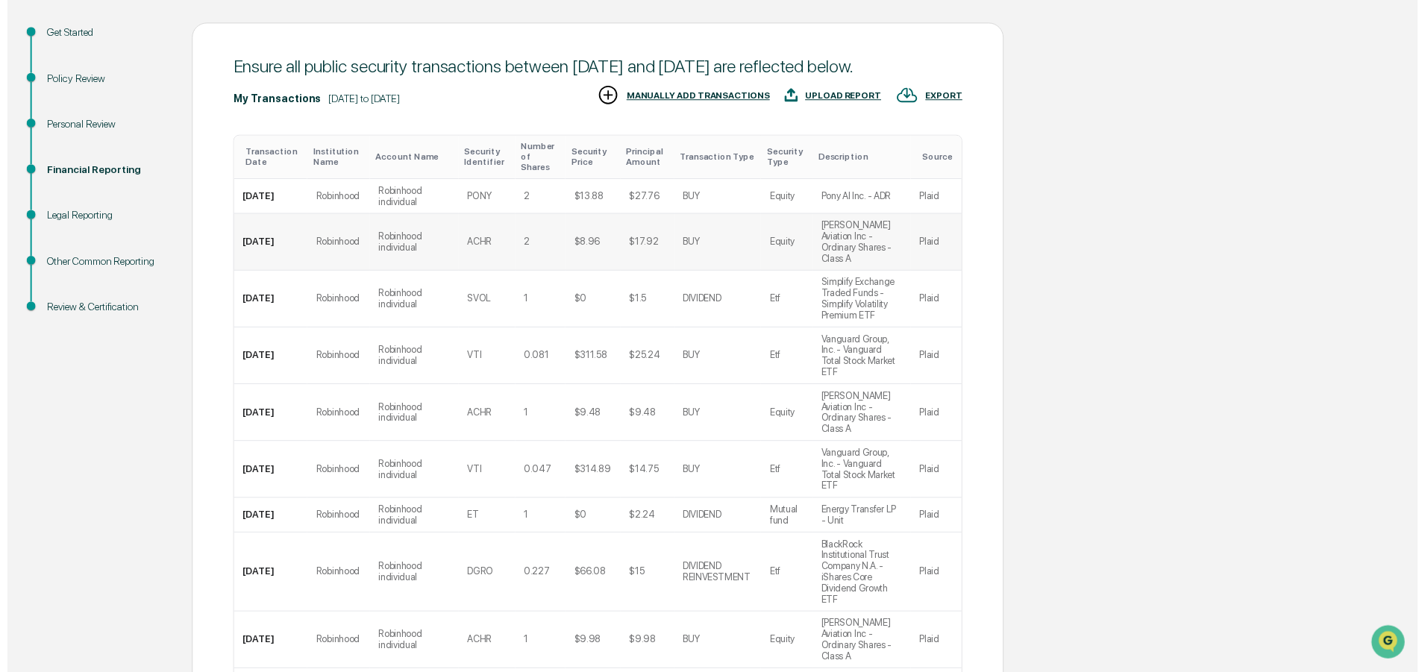
scroll to position [237, 0]
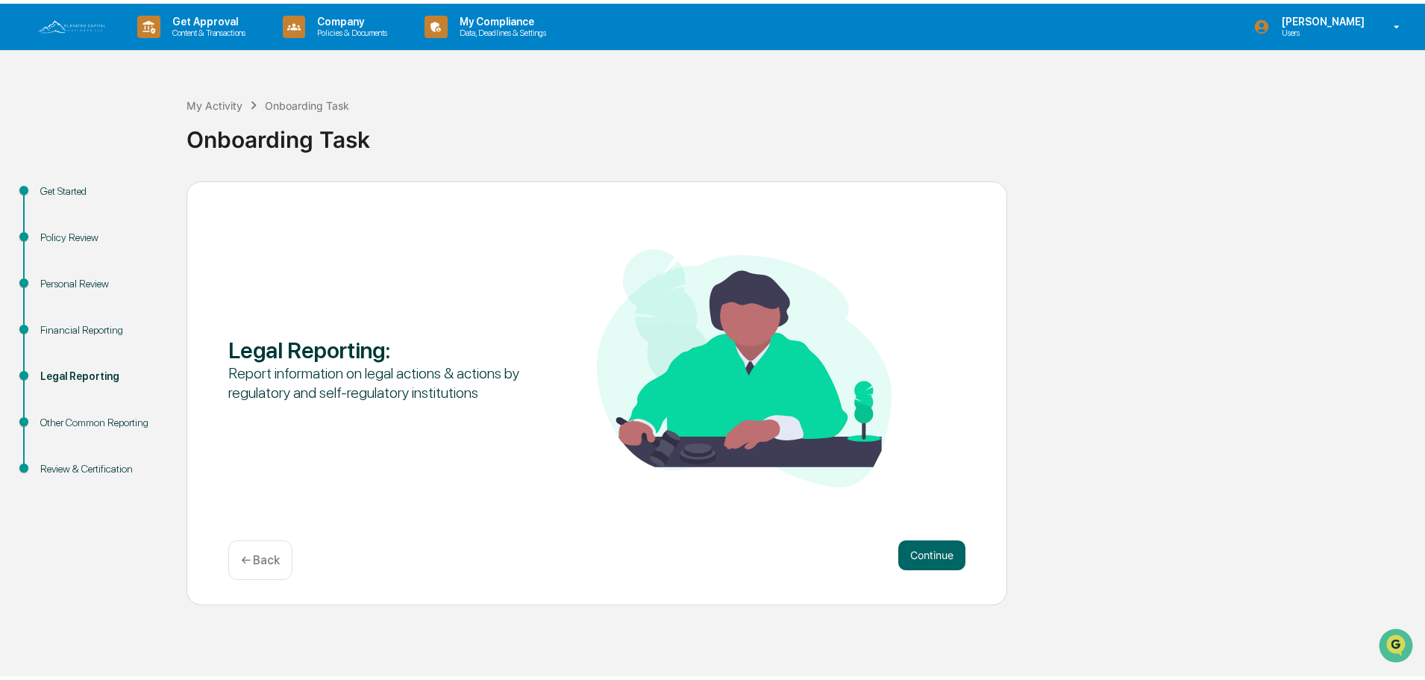
scroll to position [0, 0]
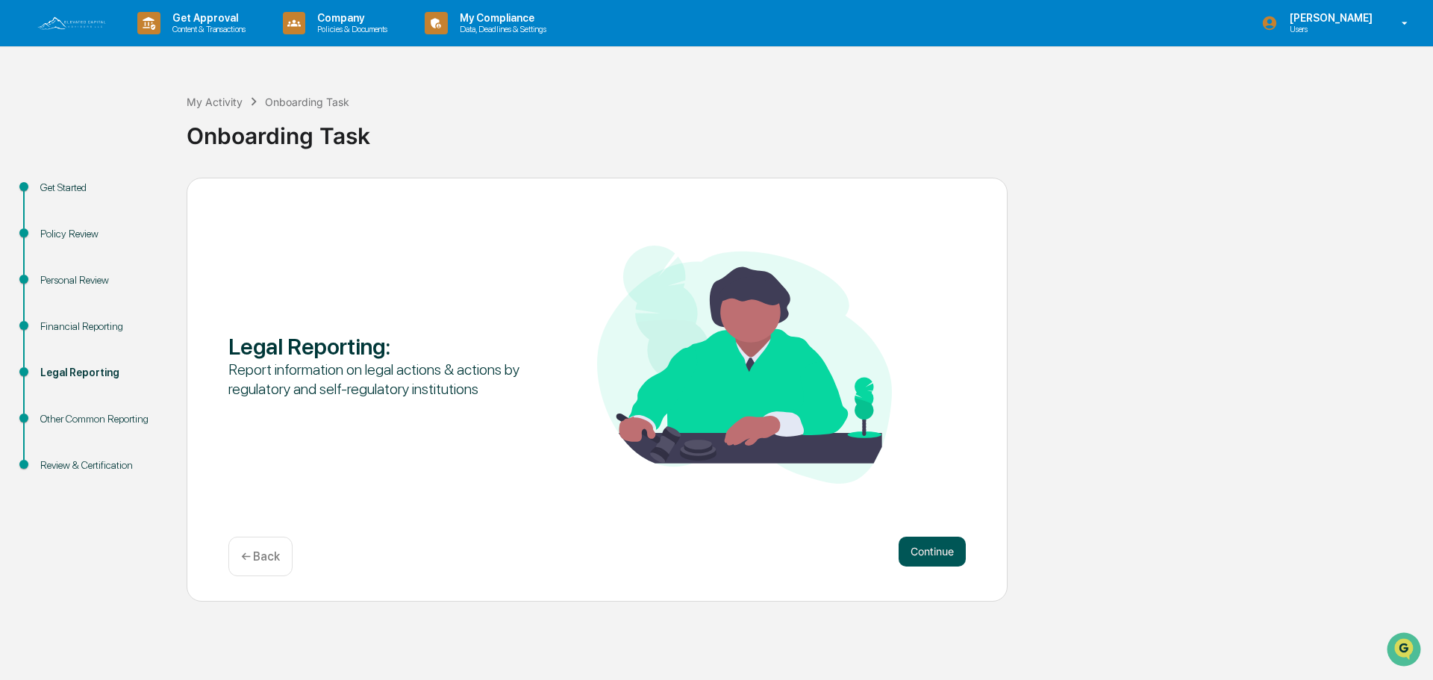
click at [937, 551] on button "Continue" at bounding box center [932, 552] width 67 height 30
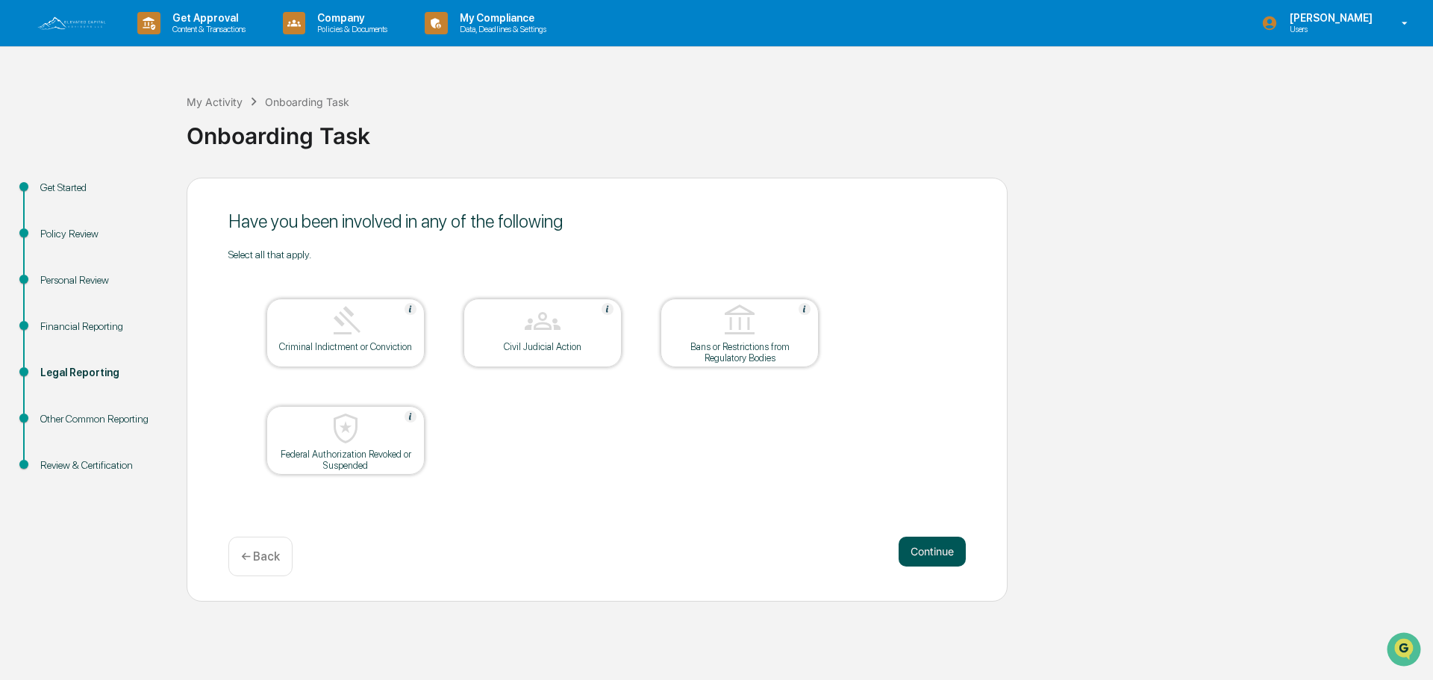
click at [928, 554] on button "Continue" at bounding box center [932, 552] width 67 height 30
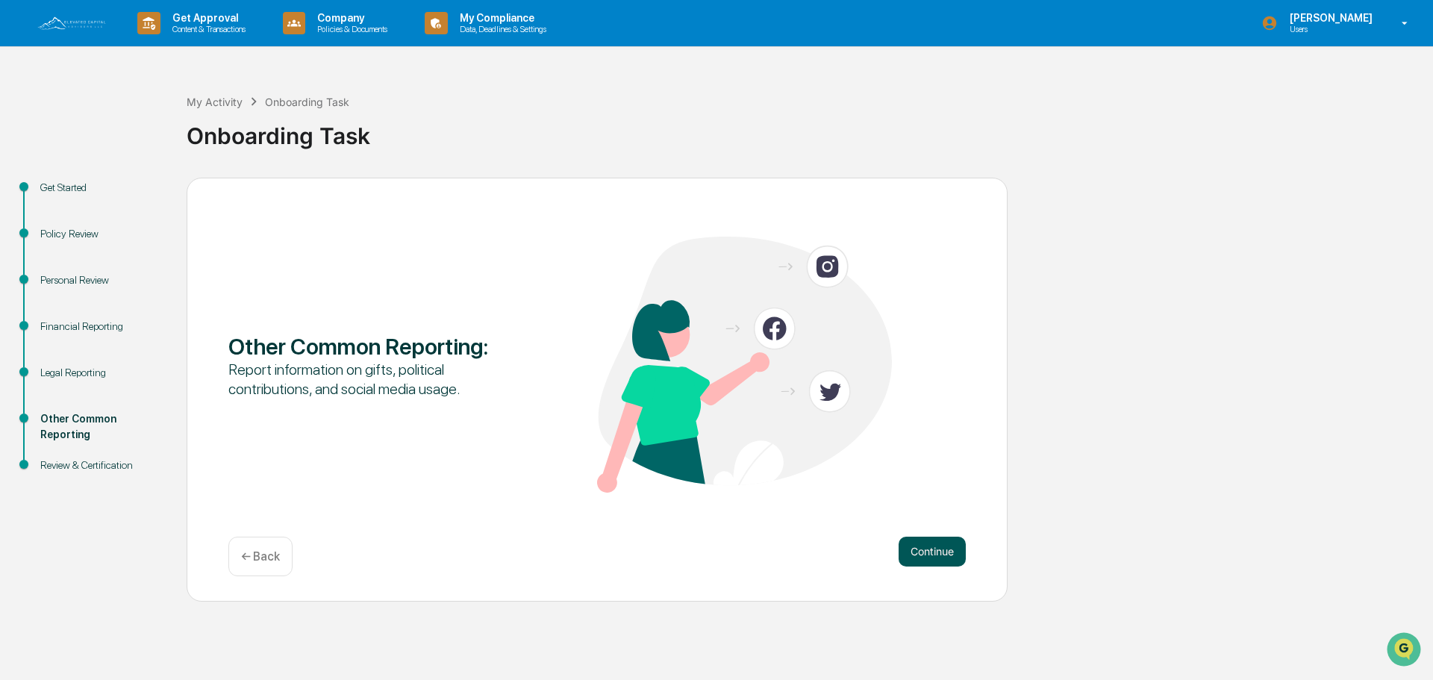
click at [928, 550] on button "Continue" at bounding box center [932, 552] width 67 height 30
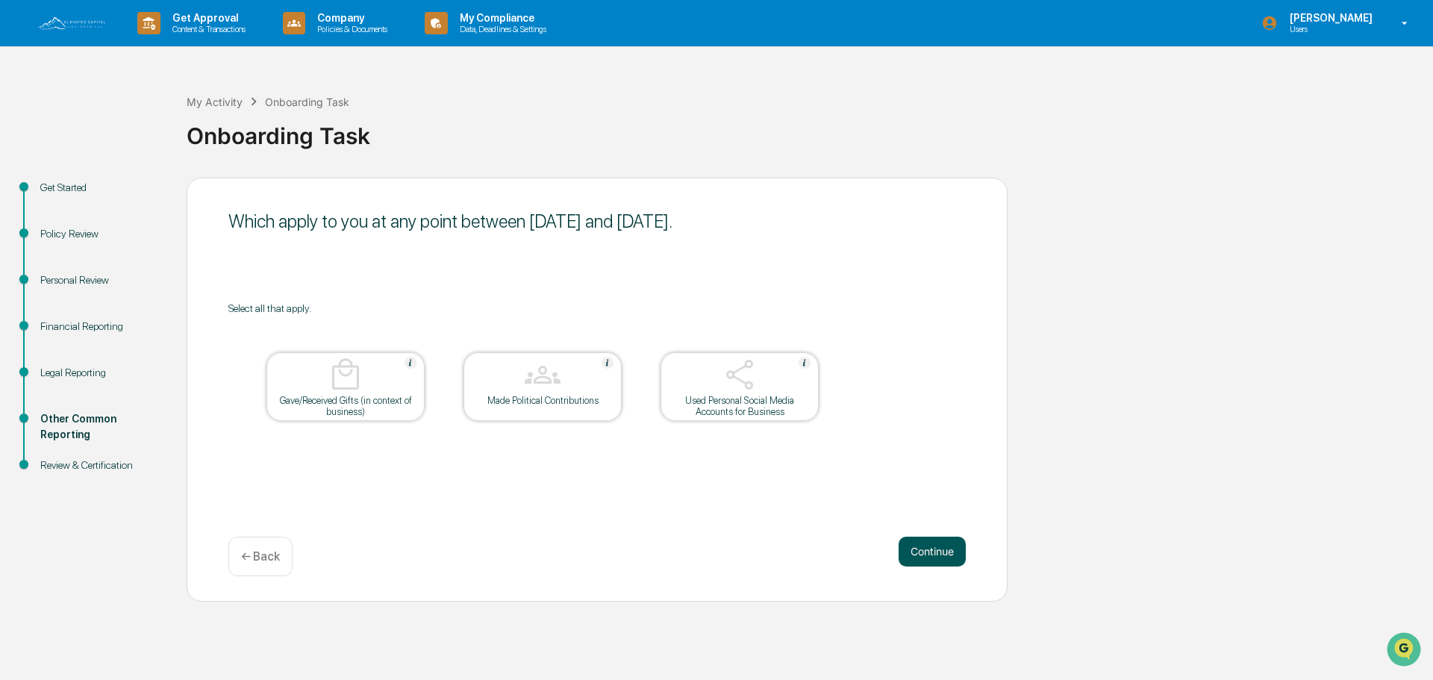
click at [936, 554] on button "Continue" at bounding box center [932, 552] width 67 height 30
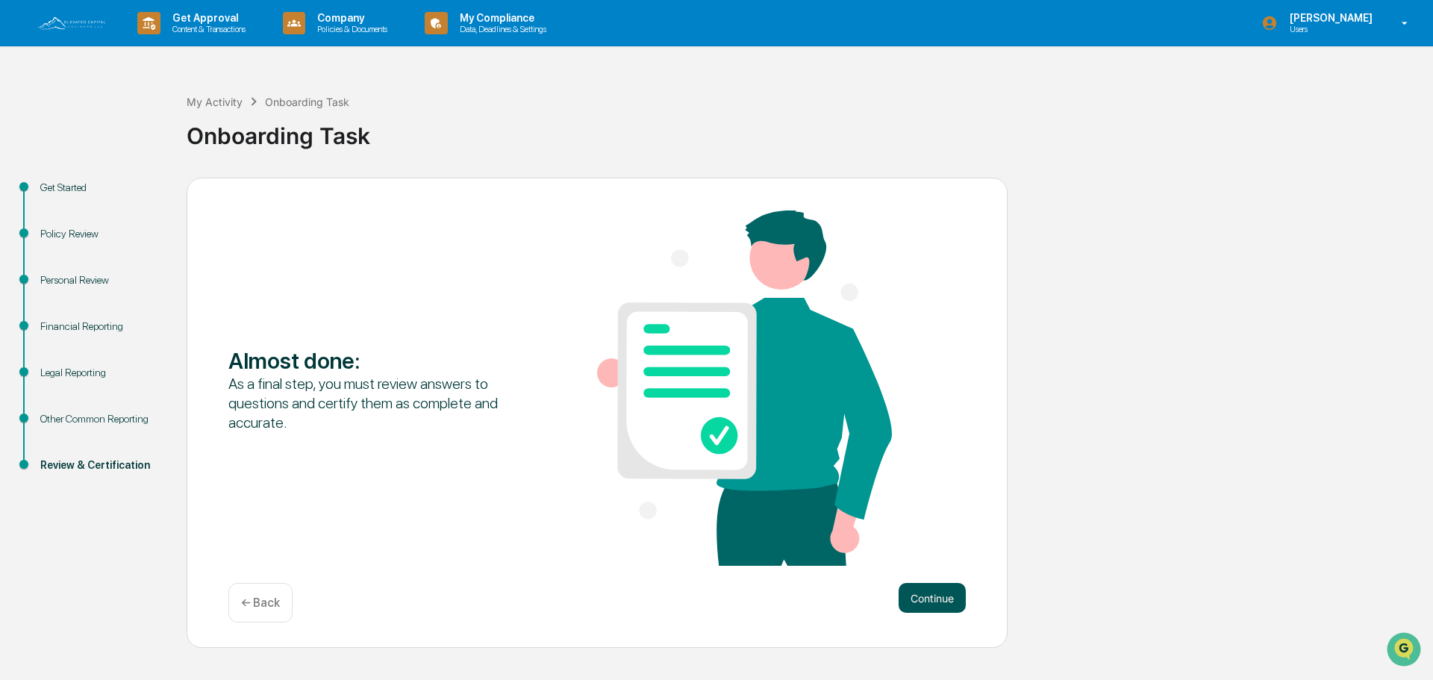
click at [935, 598] on button "Continue" at bounding box center [932, 598] width 67 height 30
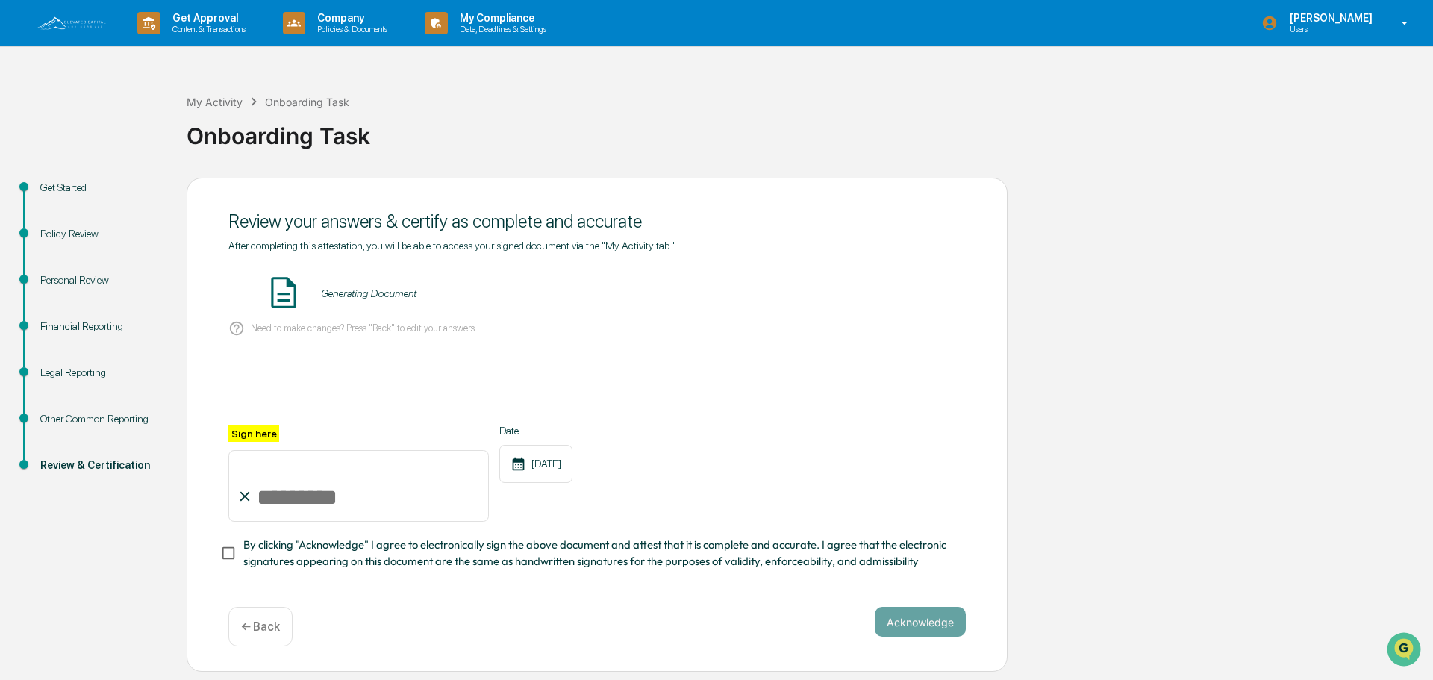
click at [281, 504] on input "Sign here" at bounding box center [358, 486] width 260 height 72
type input "**********"
click at [952, 625] on button "Acknowledge" at bounding box center [920, 622] width 91 height 30
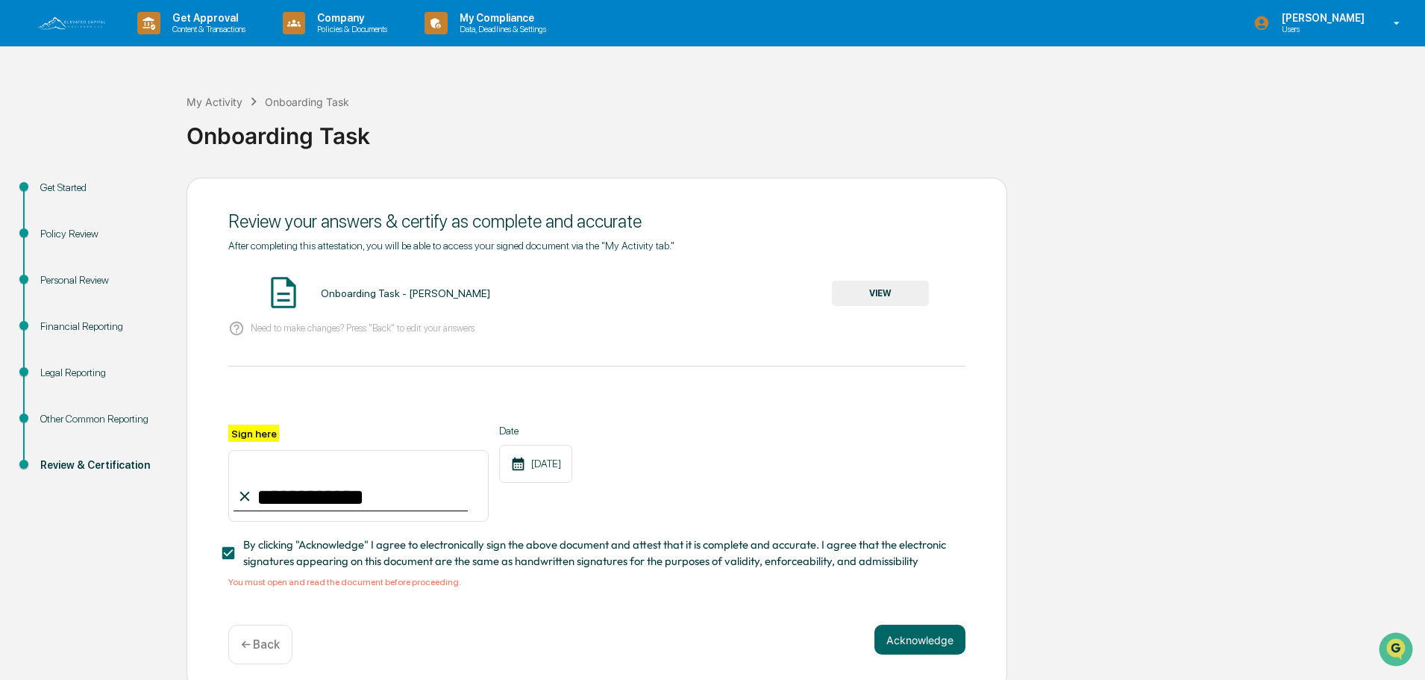
click at [853, 294] on button "VIEW" at bounding box center [880, 293] width 97 height 25
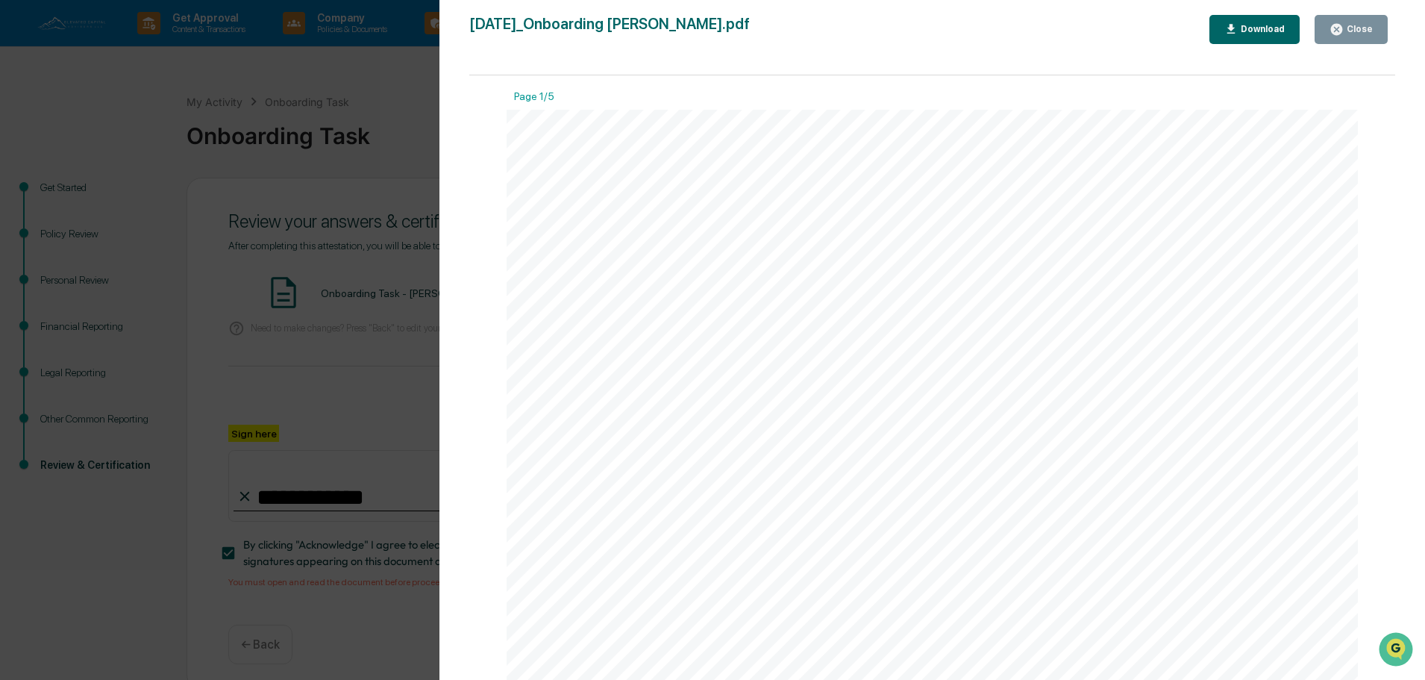
click at [1360, 28] on div "Close" at bounding box center [1358, 29] width 29 height 10
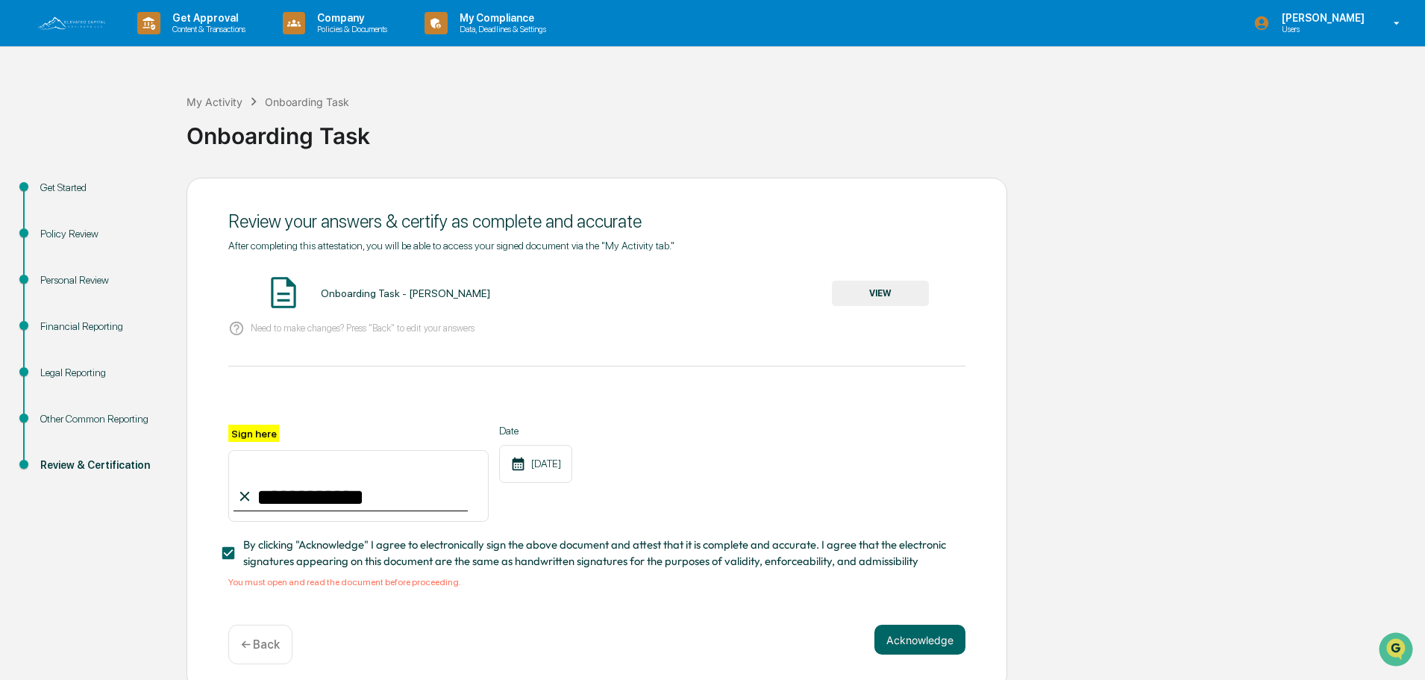
click at [925, 664] on div "Acknowledge ← Back" at bounding box center [596, 645] width 737 height 40
click at [919, 644] on button "Acknowledge" at bounding box center [920, 640] width 91 height 30
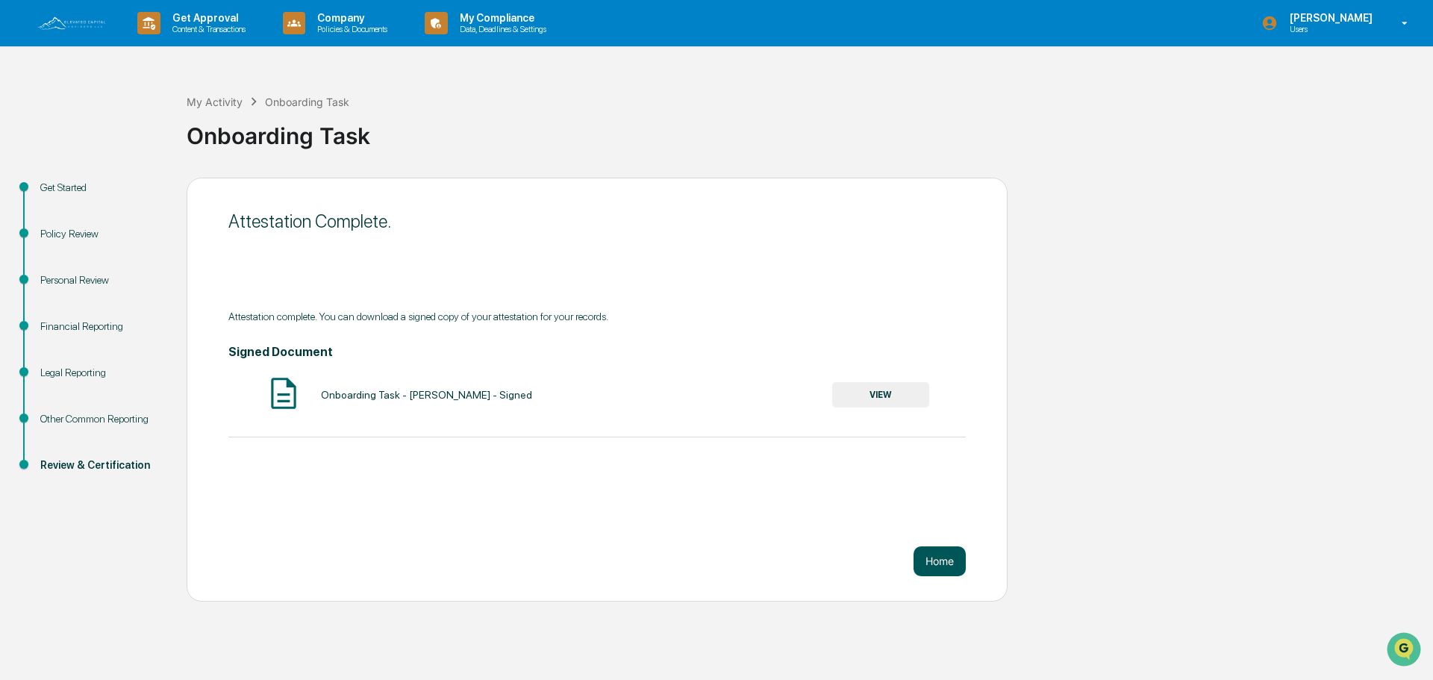
click at [955, 562] on button "Home" at bounding box center [939, 561] width 52 height 30
